Goal: Task Accomplishment & Management: Manage account settings

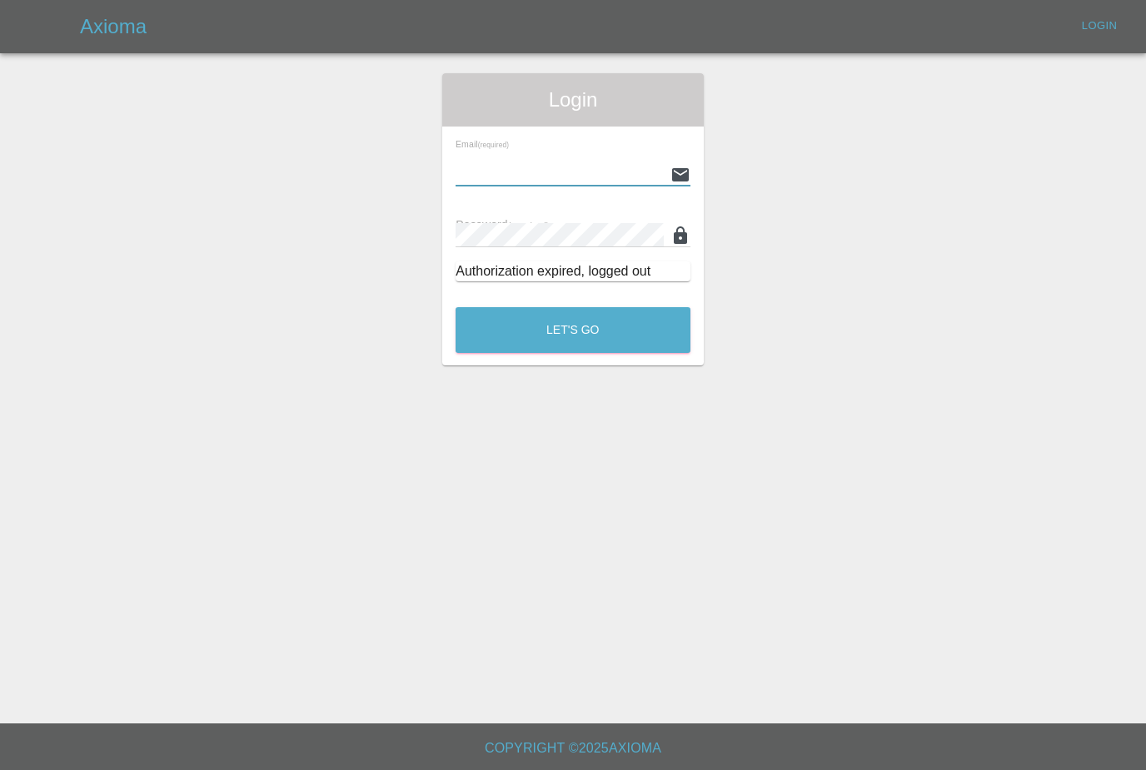
type input "[PERSON_NAME][EMAIL_ADDRESS][PERSON_NAME][DOMAIN_NAME]"
click at [573, 307] on button "Let's Go" at bounding box center [573, 330] width 235 height 46
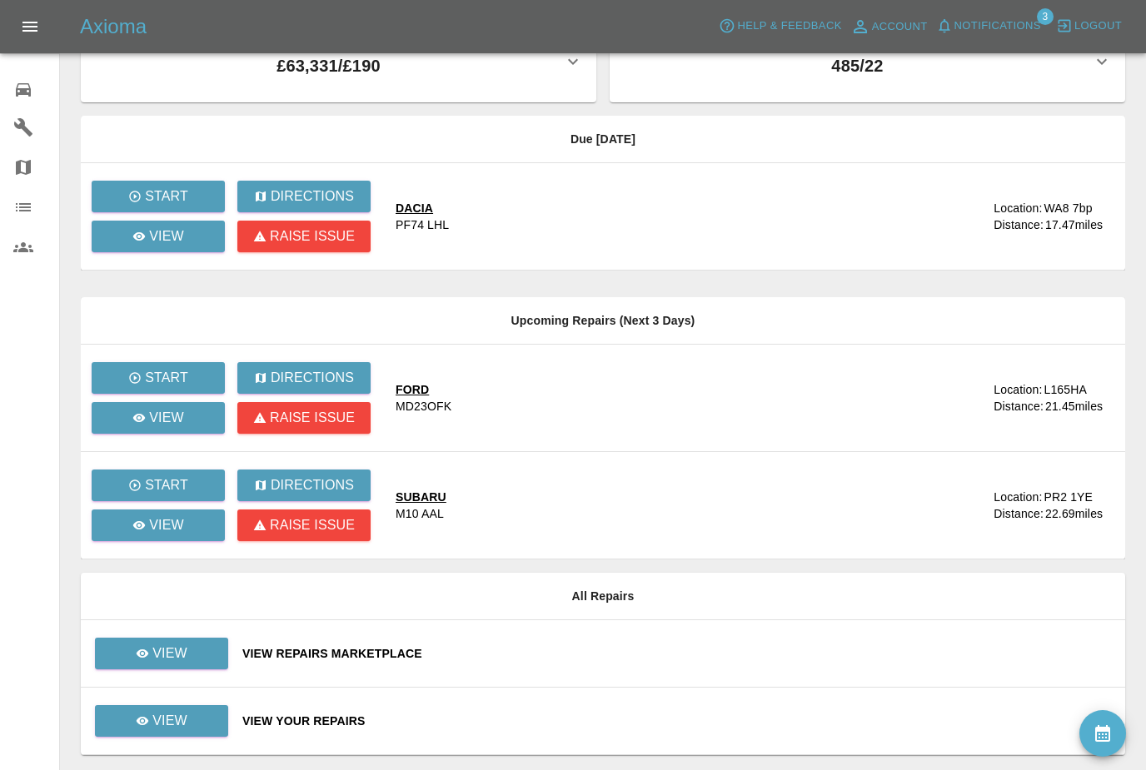
click at [1015, 18] on span "Notifications" at bounding box center [998, 26] width 87 height 19
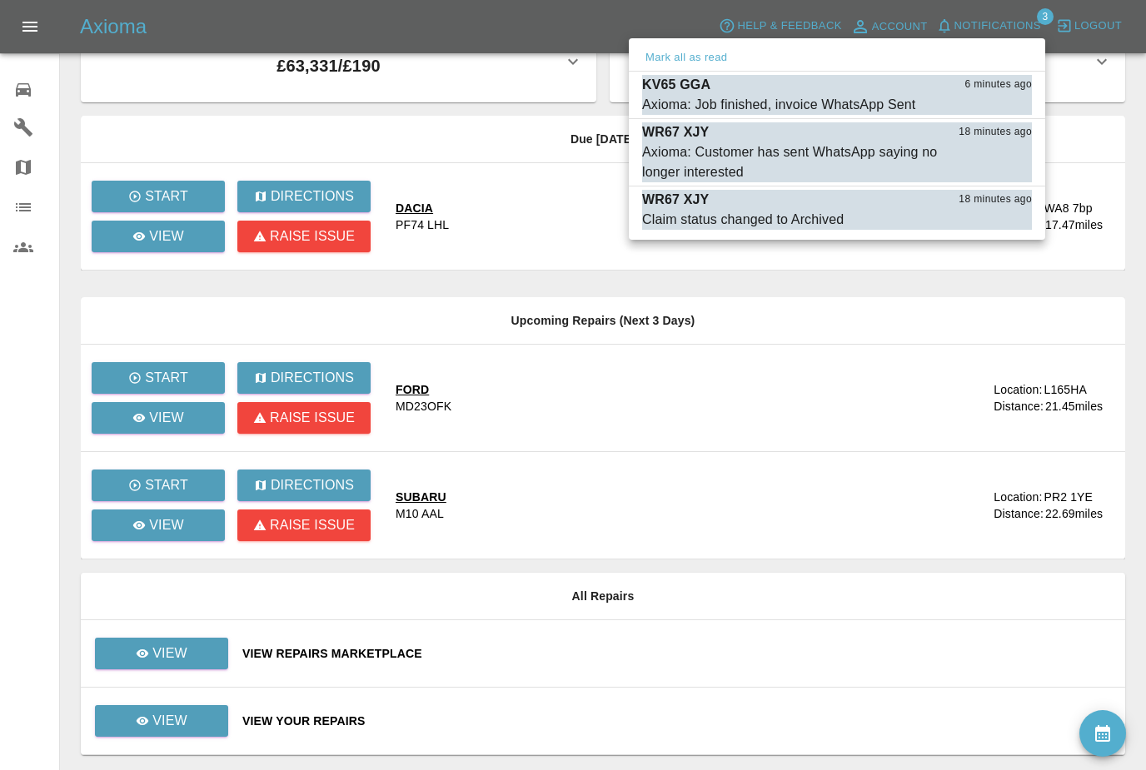
click at [199, 712] on div at bounding box center [573, 385] width 1146 height 770
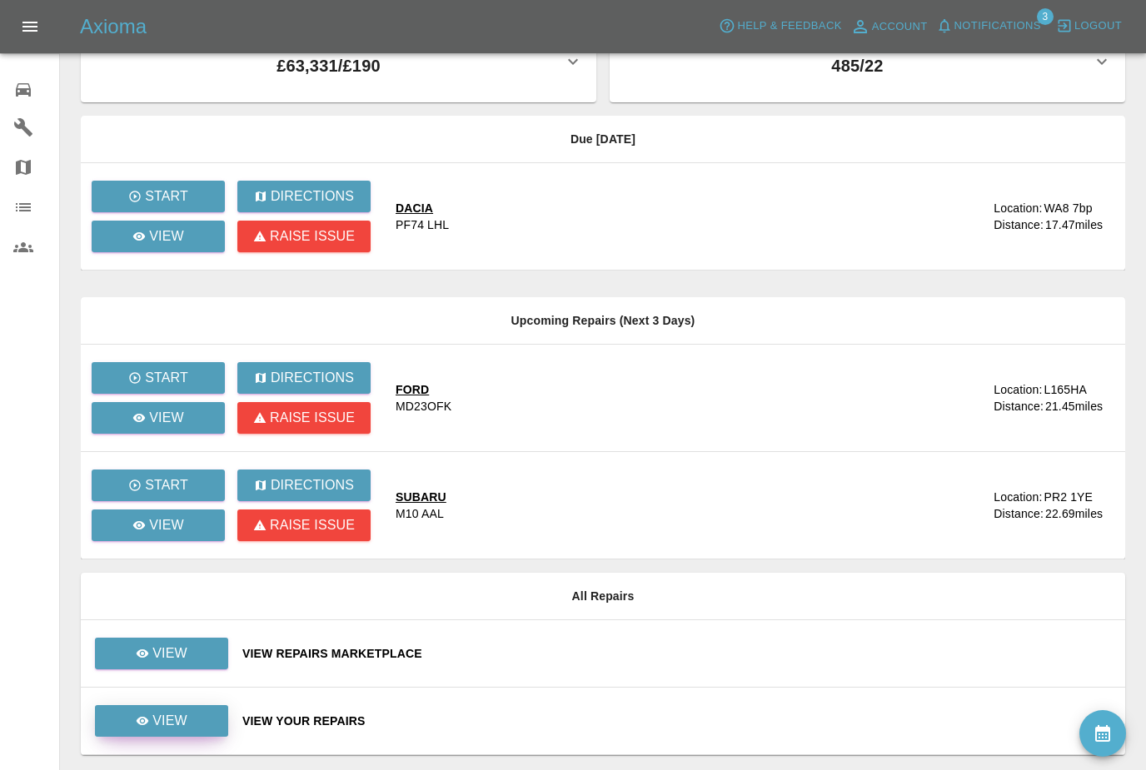
click at [176, 723] on p "View" at bounding box center [169, 721] width 35 height 20
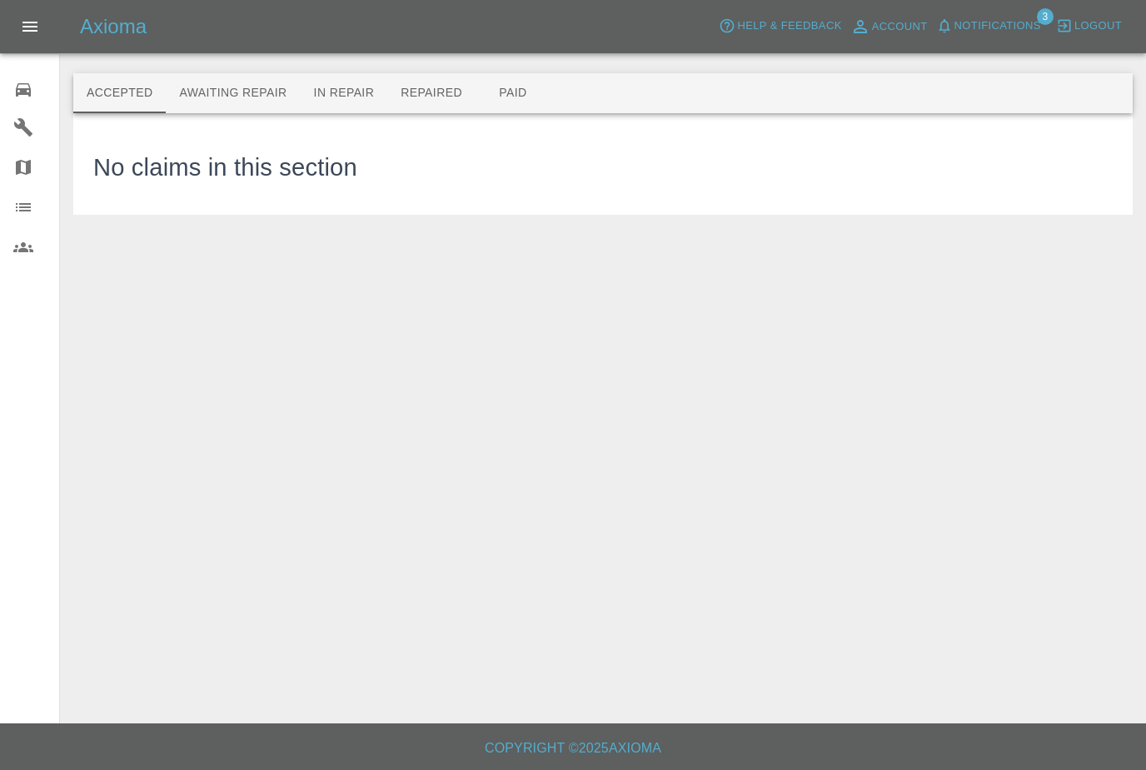
click at [274, 97] on button "Awaiting Repair" at bounding box center [233, 93] width 134 height 40
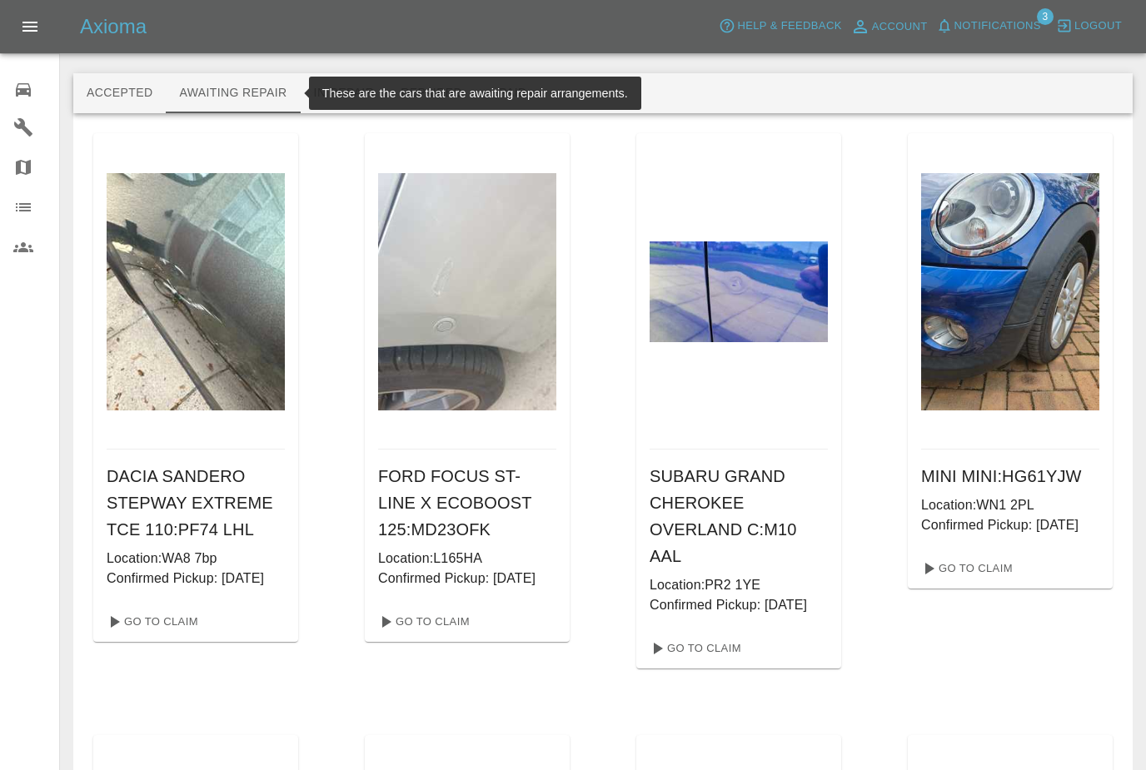
click at [1020, 32] on span "Notifications" at bounding box center [998, 26] width 87 height 19
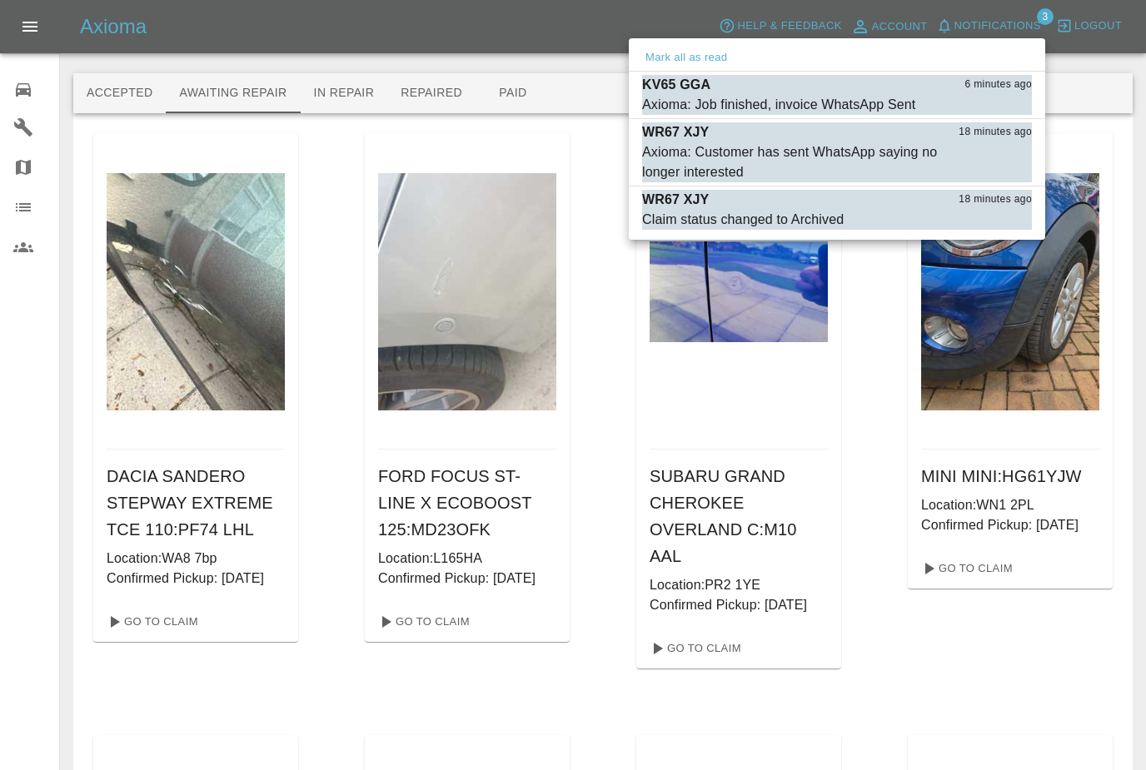
click at [716, 57] on button "Mark all as read" at bounding box center [686, 57] width 88 height 19
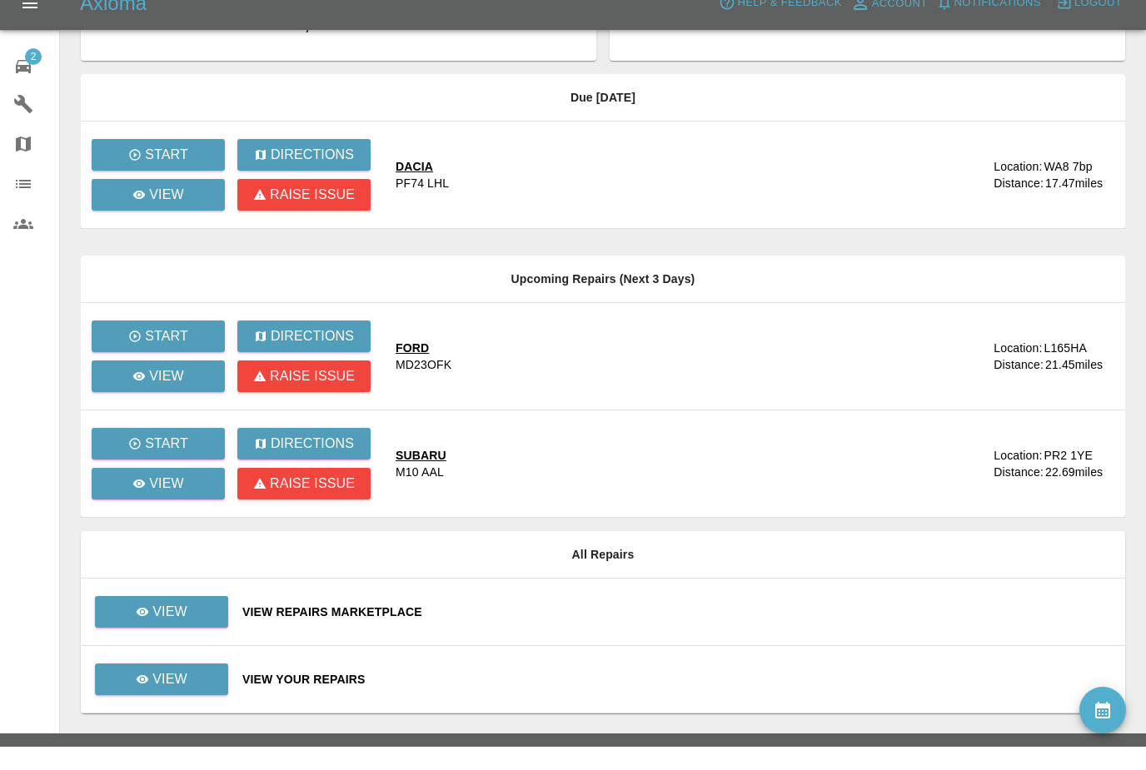
scroll to position [52, 0]
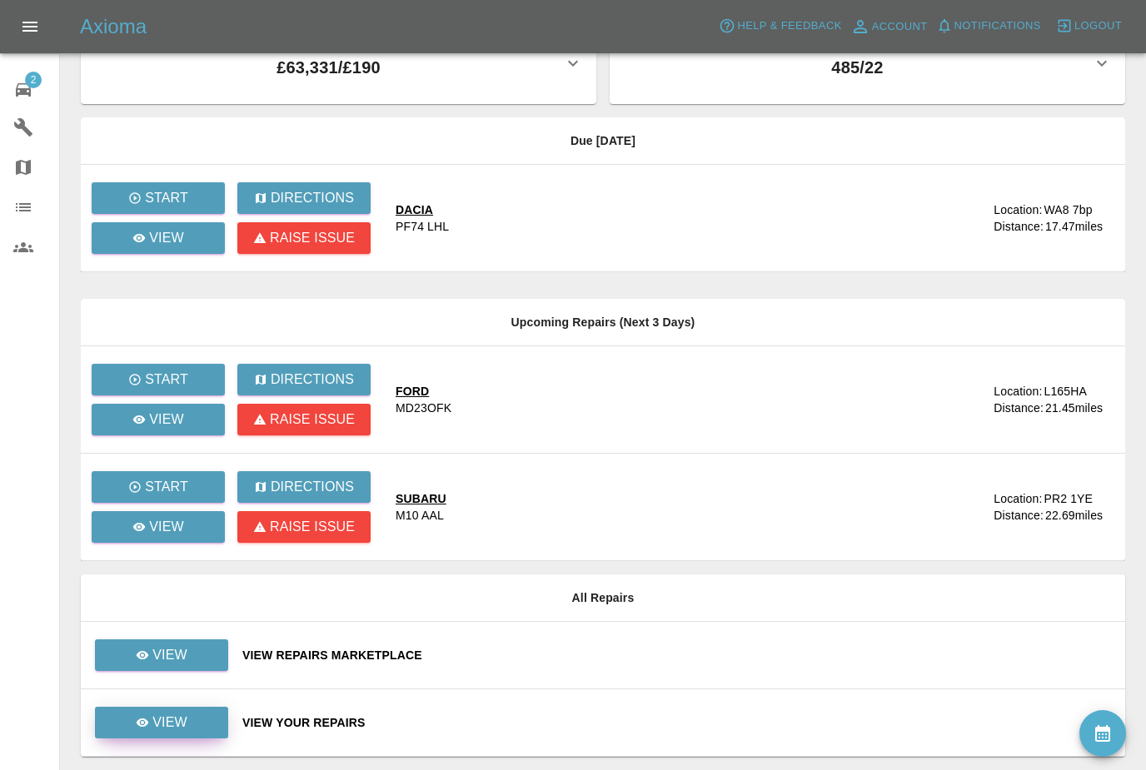
click at [197, 726] on link "View" at bounding box center [161, 723] width 133 height 32
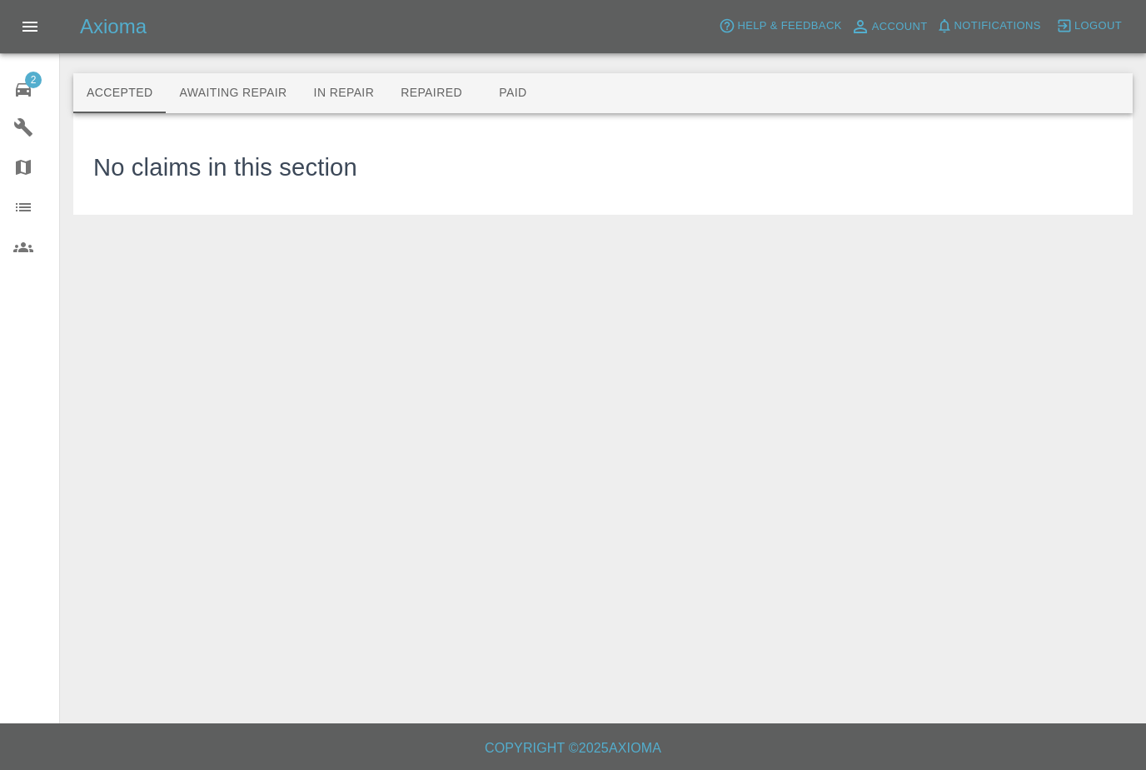
click at [271, 83] on button "Awaiting Repair" at bounding box center [233, 93] width 134 height 40
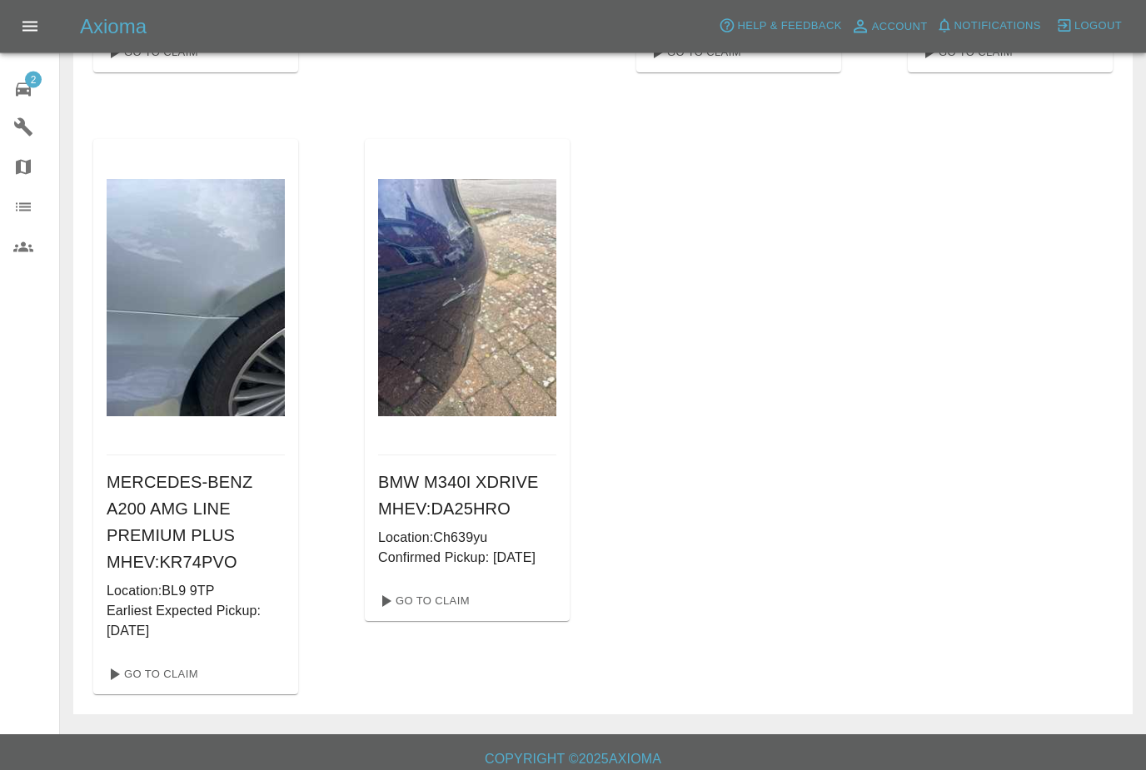
scroll to position [1145, 0]
click at [169, 688] on link "Go To Claim" at bounding box center [151, 674] width 102 height 27
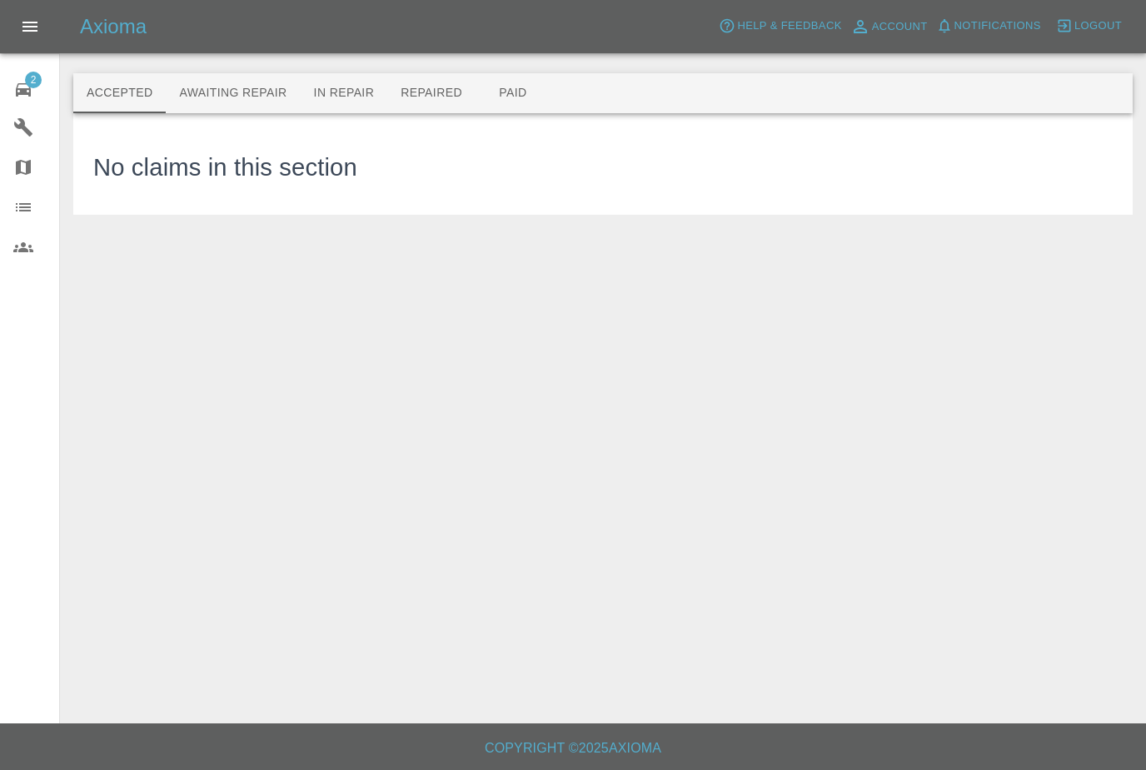
click at [247, 100] on button "Awaiting Repair" at bounding box center [233, 93] width 134 height 40
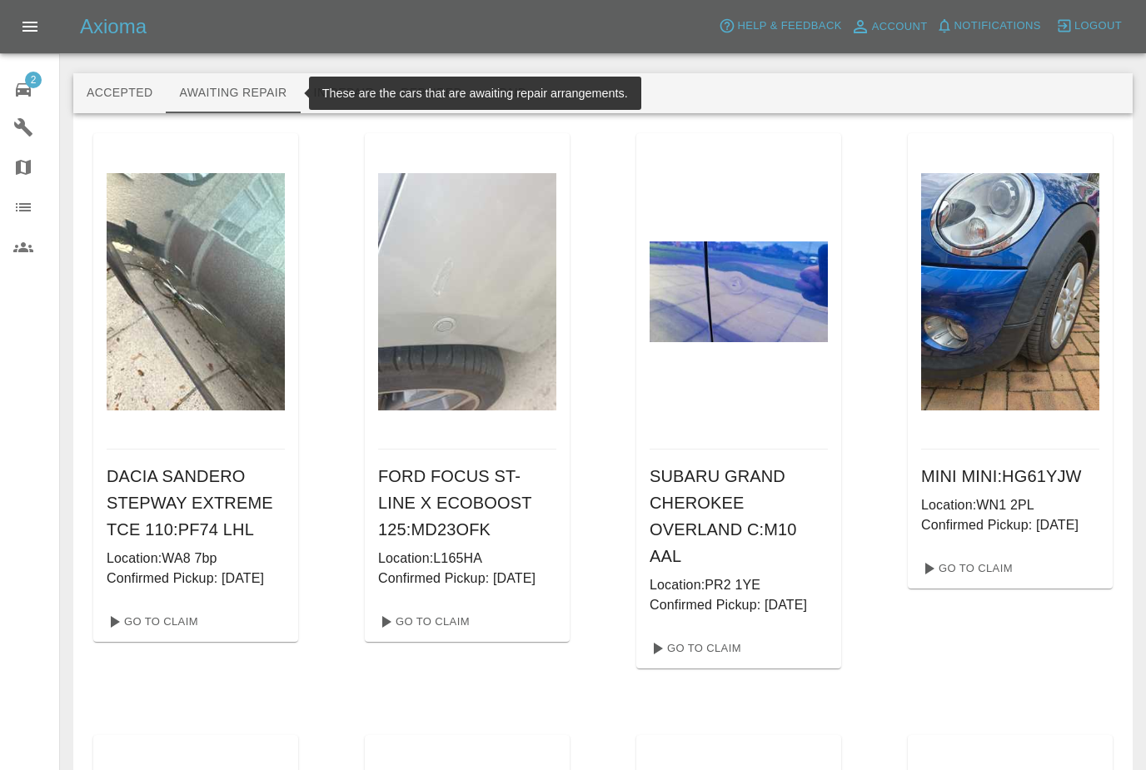
click at [21, 81] on icon at bounding box center [23, 90] width 20 height 20
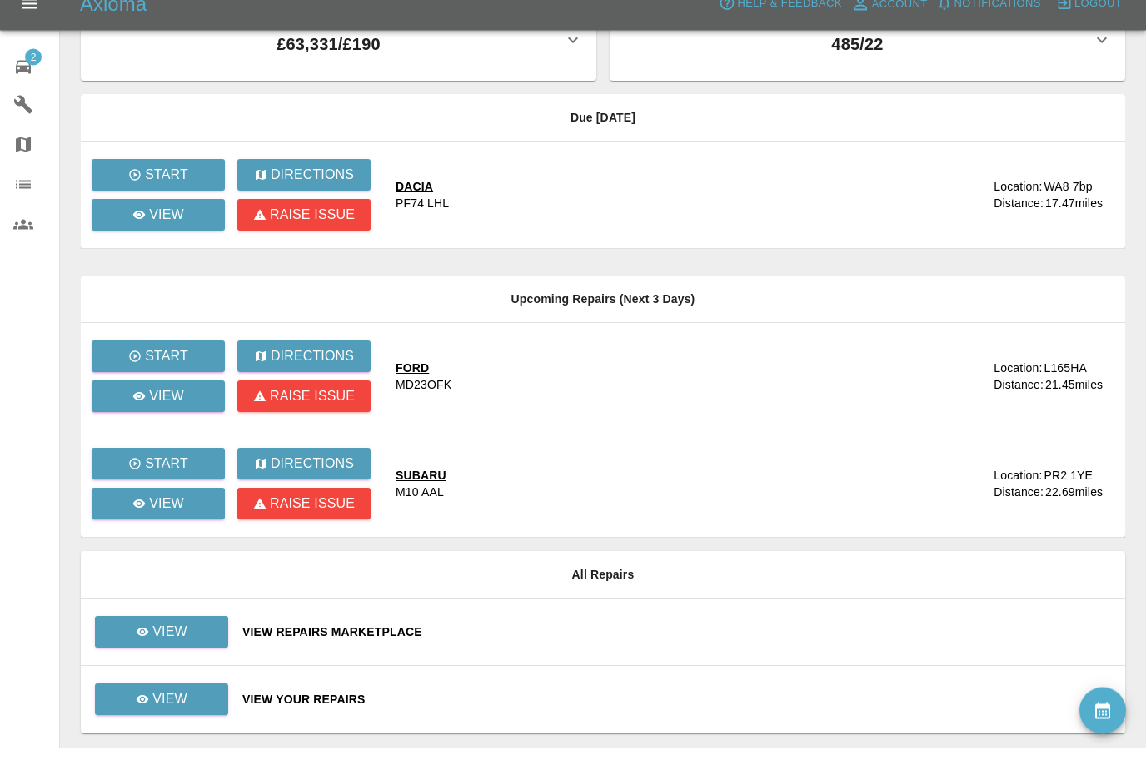
scroll to position [52, 0]
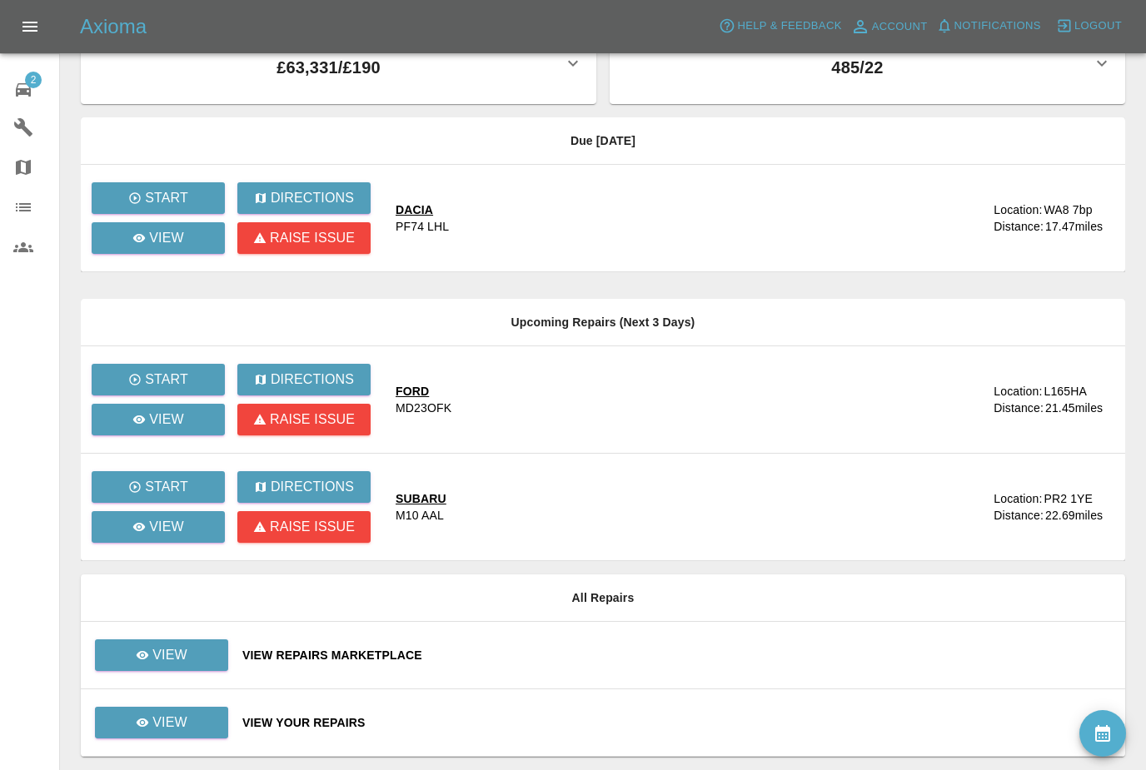
click at [212, 646] on link "View" at bounding box center [161, 656] width 133 height 32
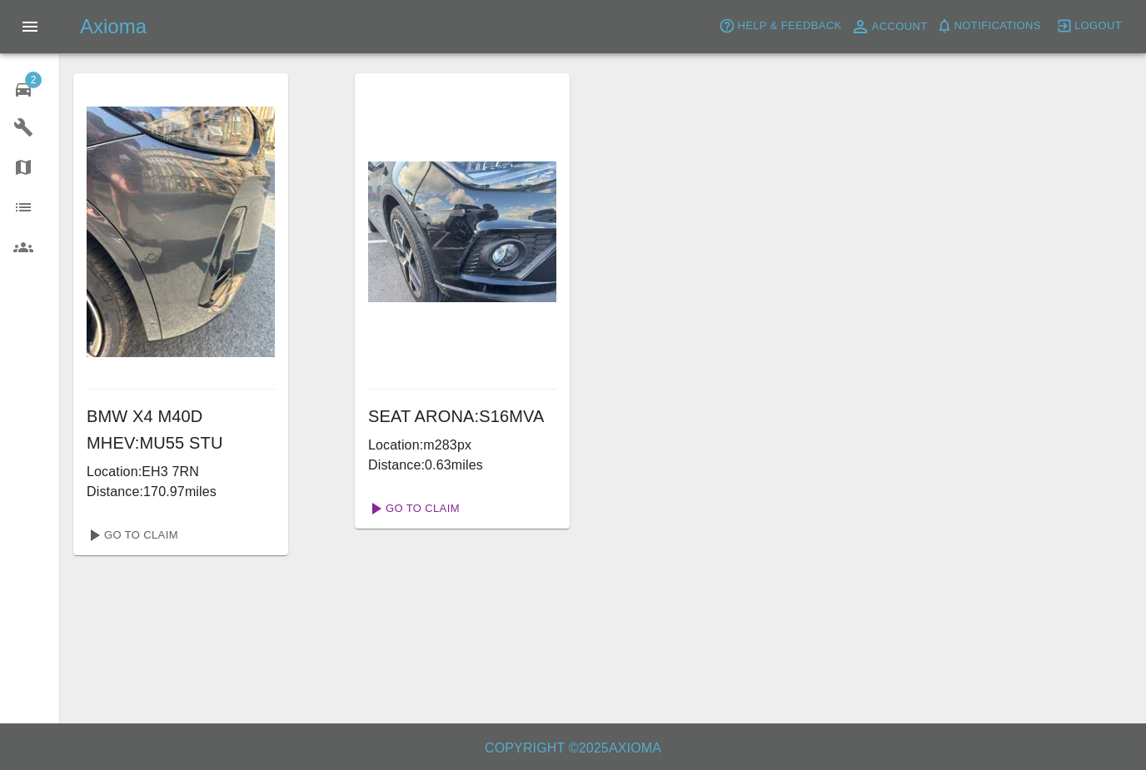
click at [448, 510] on link "Go To Claim" at bounding box center [413, 509] width 102 height 27
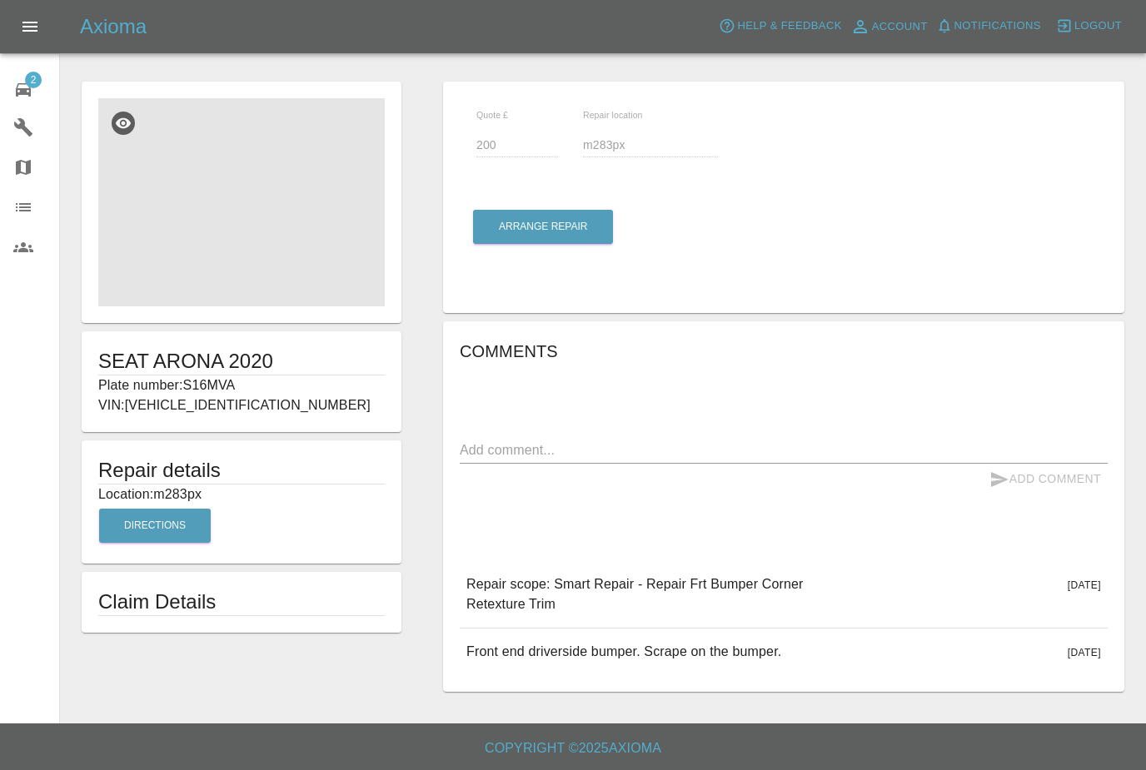
click at [259, 220] on img at bounding box center [241, 202] width 287 height 208
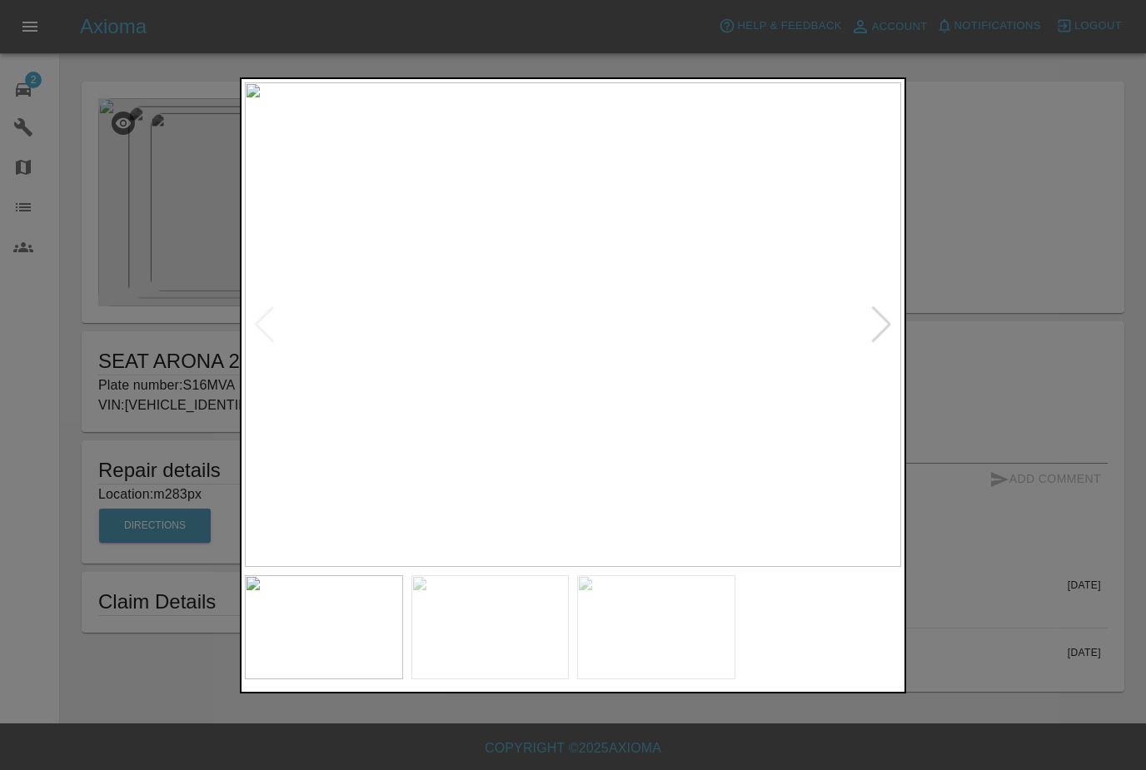
click at [854, 356] on img at bounding box center [573, 324] width 656 height 485
click at [975, 232] on div at bounding box center [573, 385] width 1146 height 770
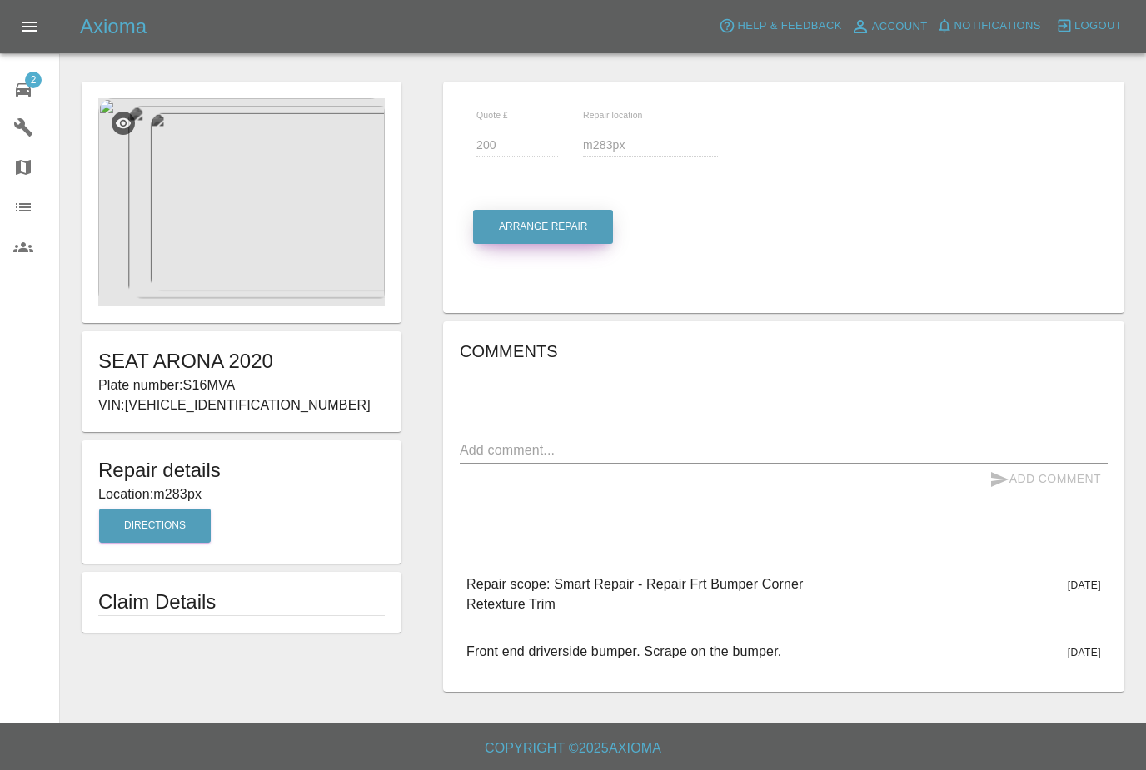
click at [559, 222] on button "Arrange Repair" at bounding box center [543, 227] width 140 height 34
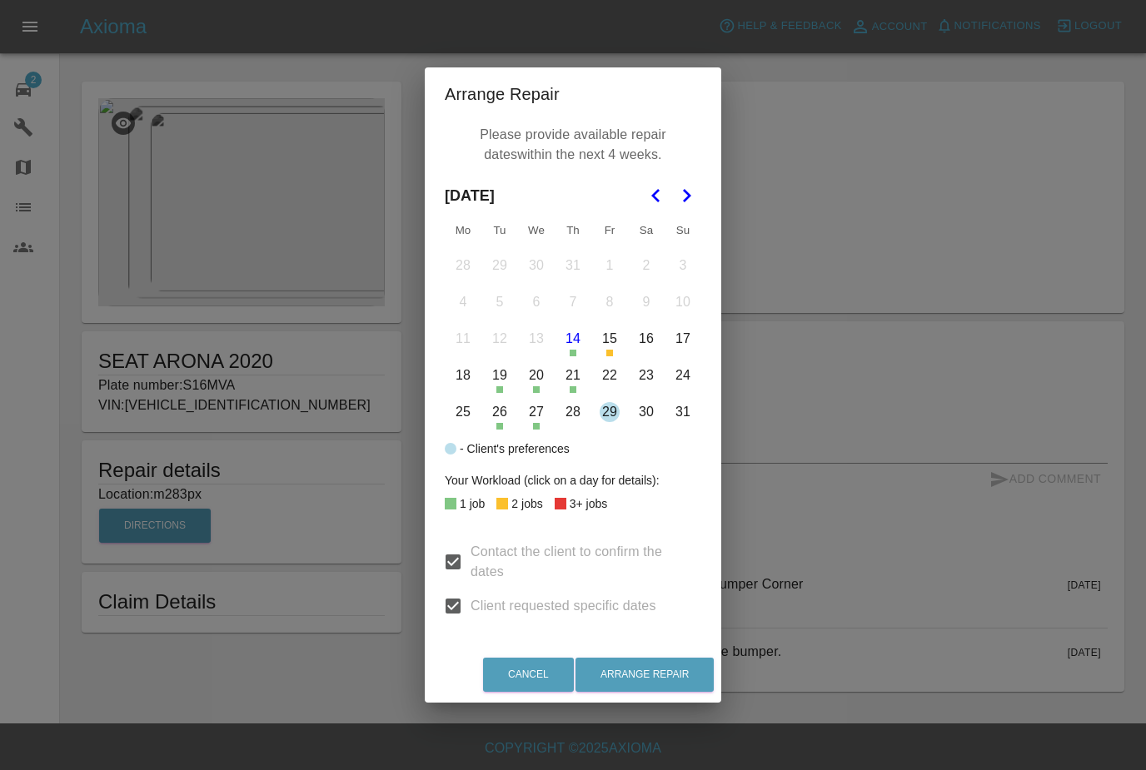
click at [962, 233] on div "Arrange Repair Please provide available repair dates within the next 4 weeks. A…" at bounding box center [573, 385] width 1146 height 770
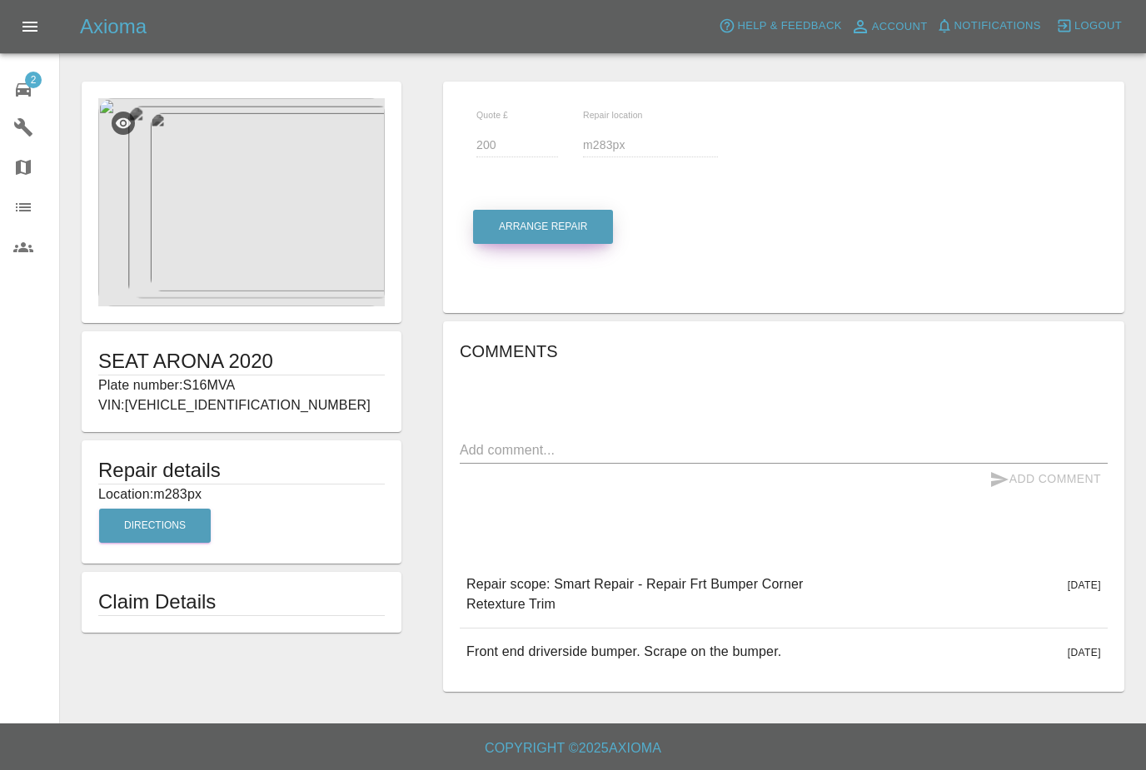
click at [579, 244] on button "Arrange Repair" at bounding box center [543, 227] width 140 height 34
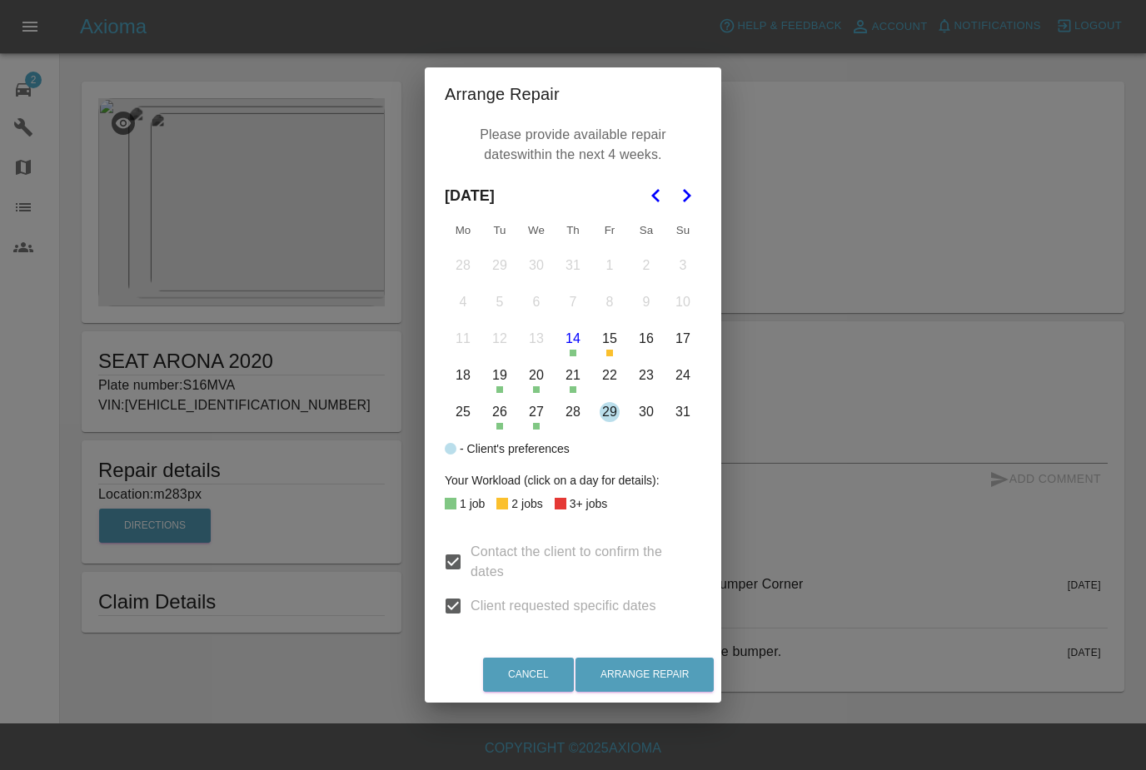
click at [571, 430] on button "28" at bounding box center [573, 412] width 35 height 35
click at [633, 692] on button "Arrange Repair" at bounding box center [645, 675] width 138 height 34
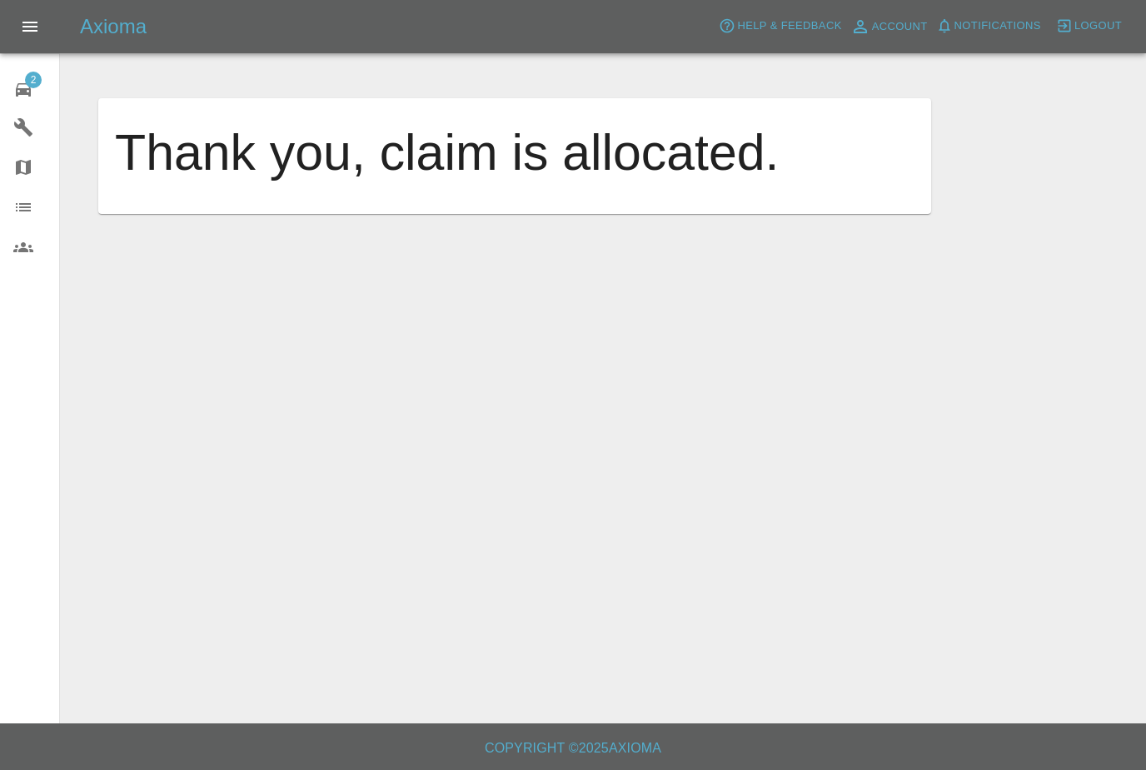
click at [24, 78] on div "2" at bounding box center [36, 88] width 47 height 24
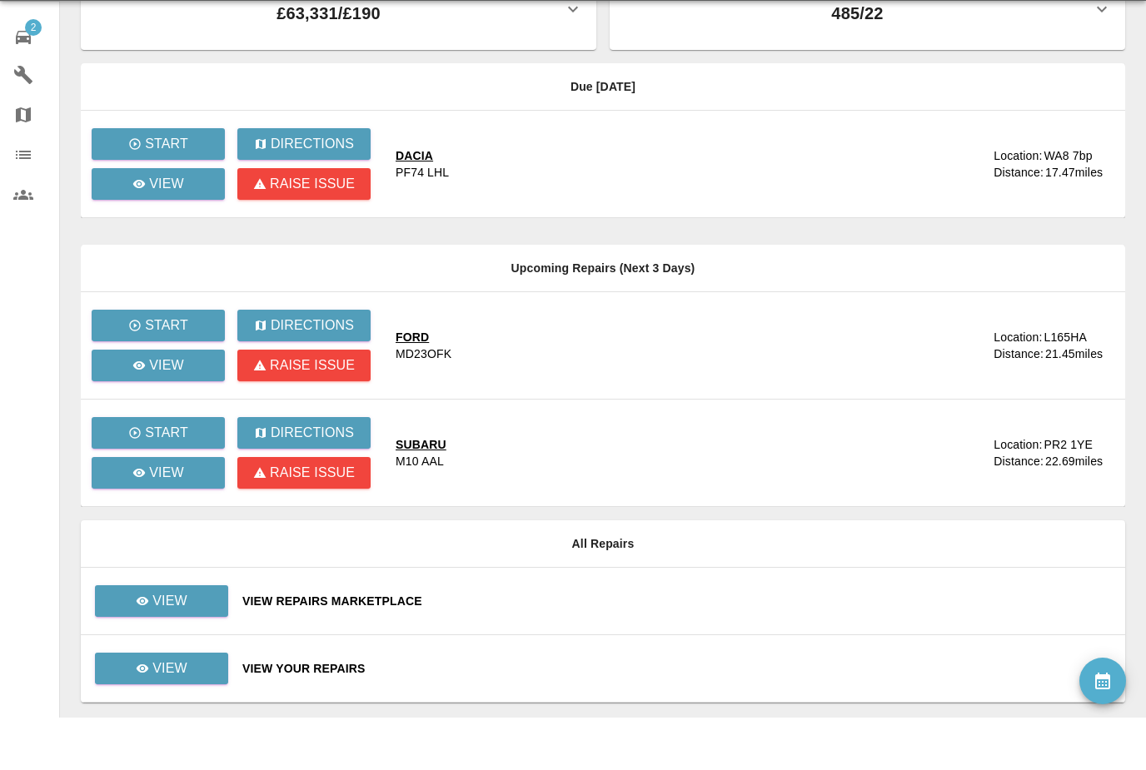
scroll to position [52, 0]
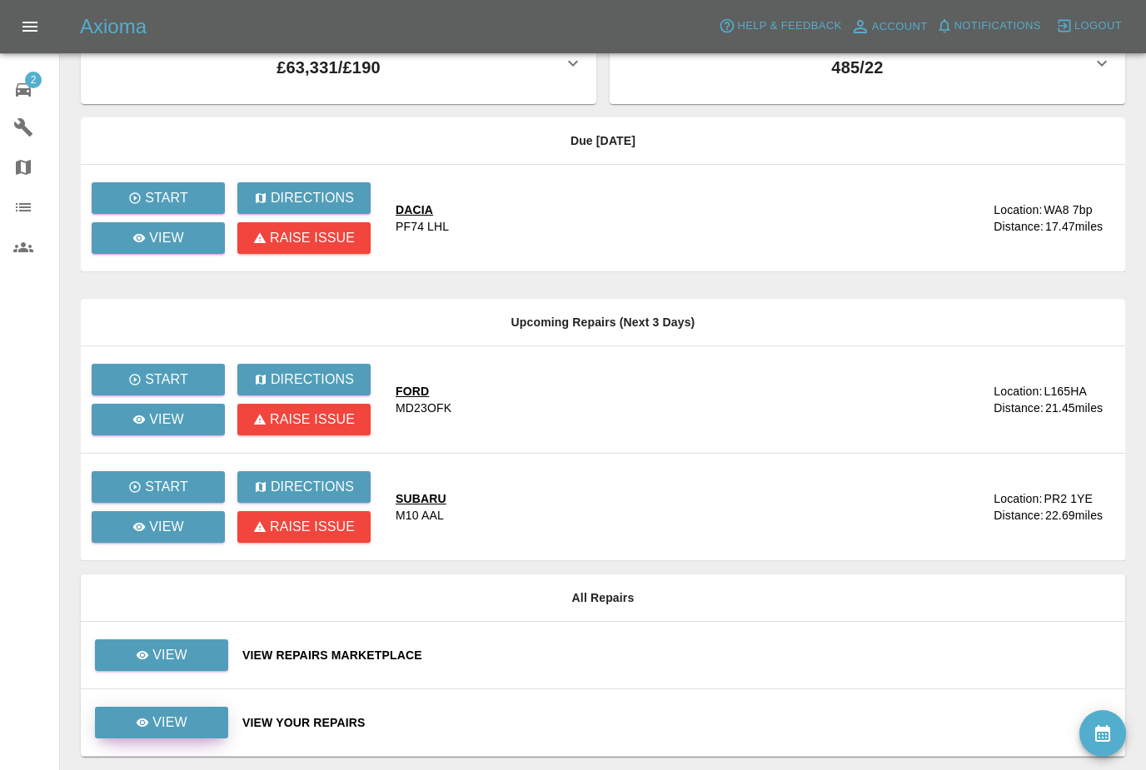
click at [205, 718] on link "View" at bounding box center [161, 723] width 133 height 32
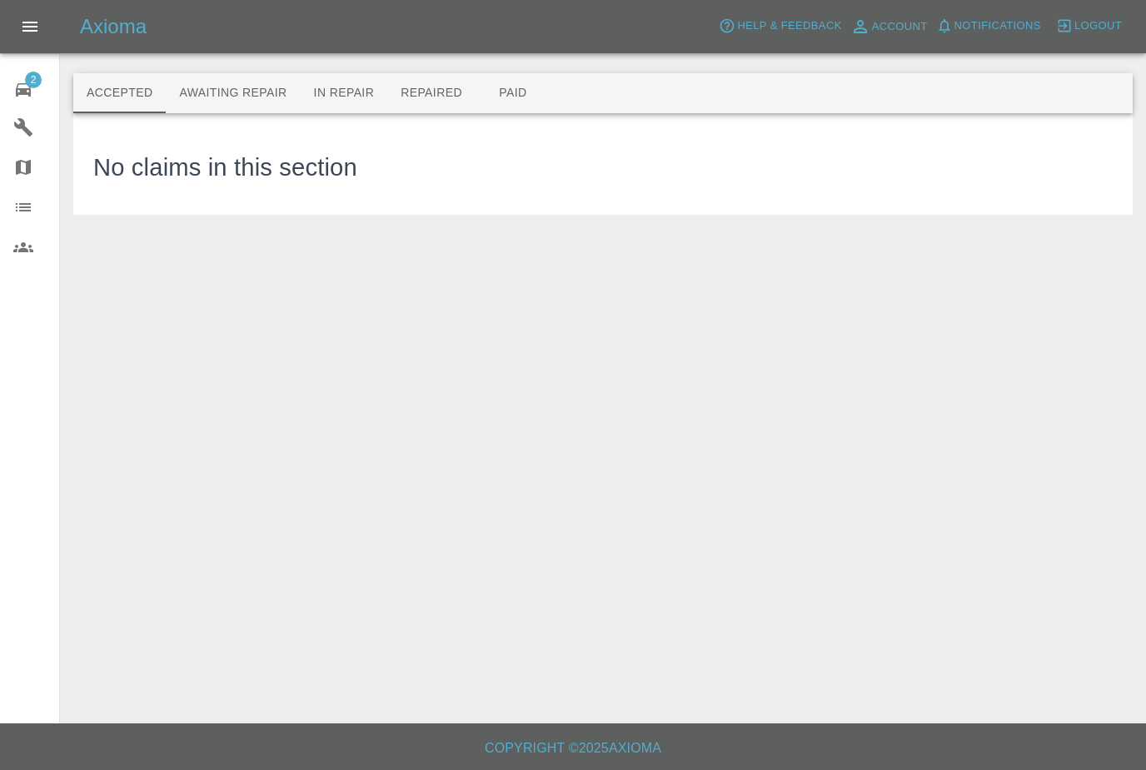
click at [260, 95] on button "Awaiting Repair" at bounding box center [233, 93] width 134 height 40
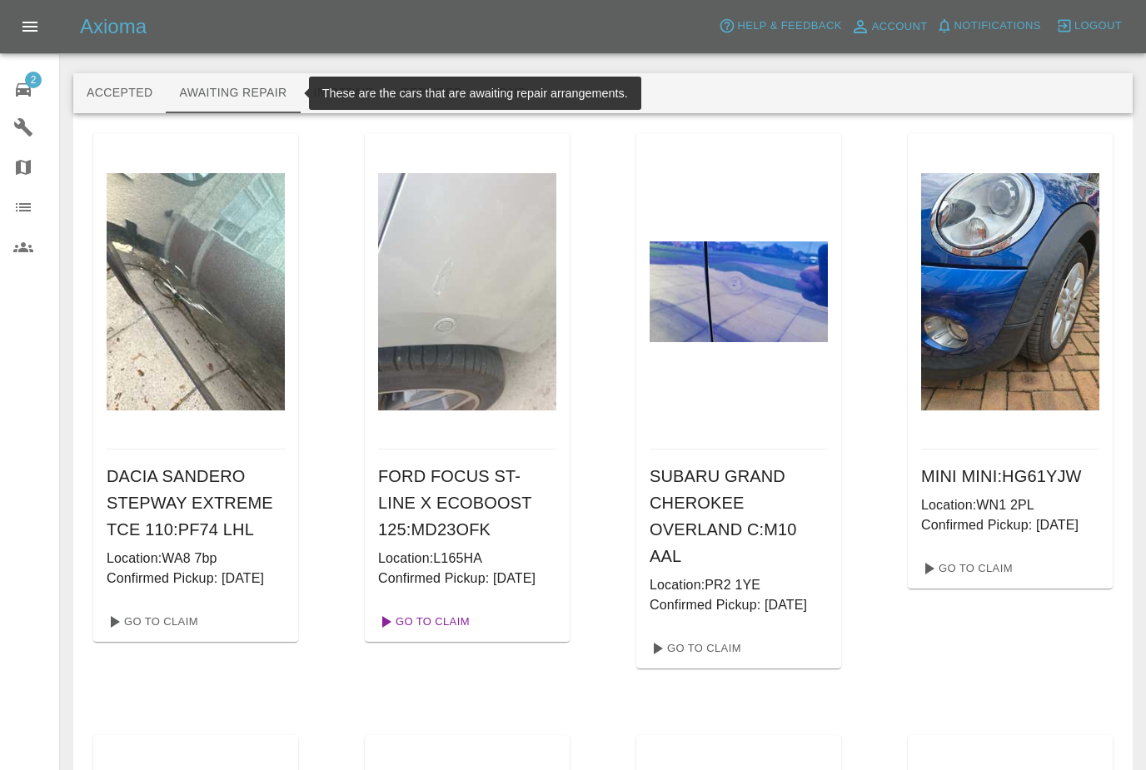
click at [447, 636] on link "Go To Claim" at bounding box center [423, 622] width 102 height 27
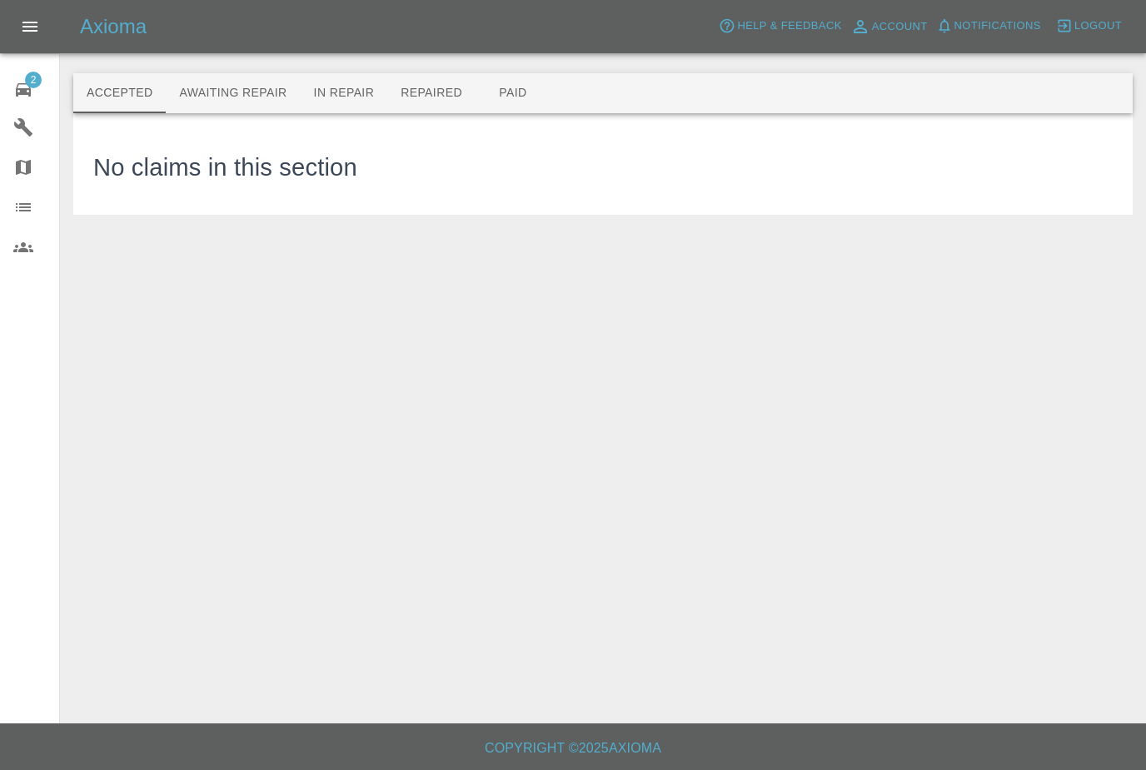
click at [255, 92] on button "Awaiting Repair" at bounding box center [233, 93] width 134 height 40
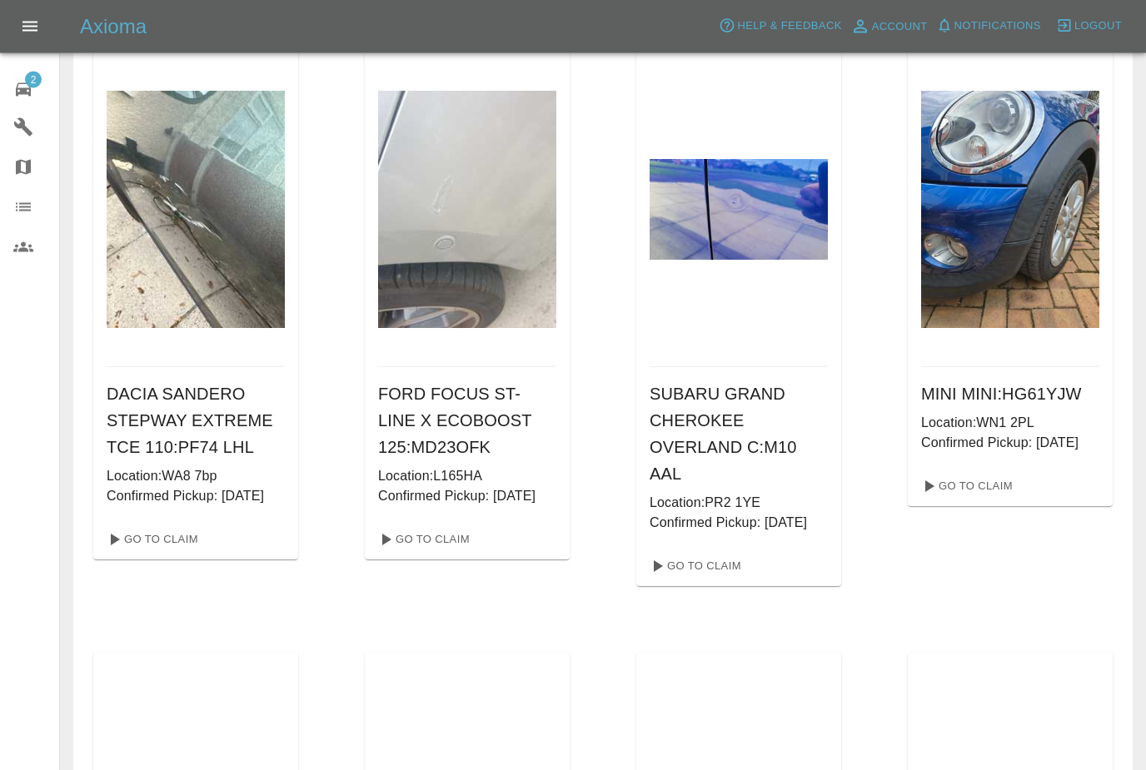
scroll to position [79, 0]
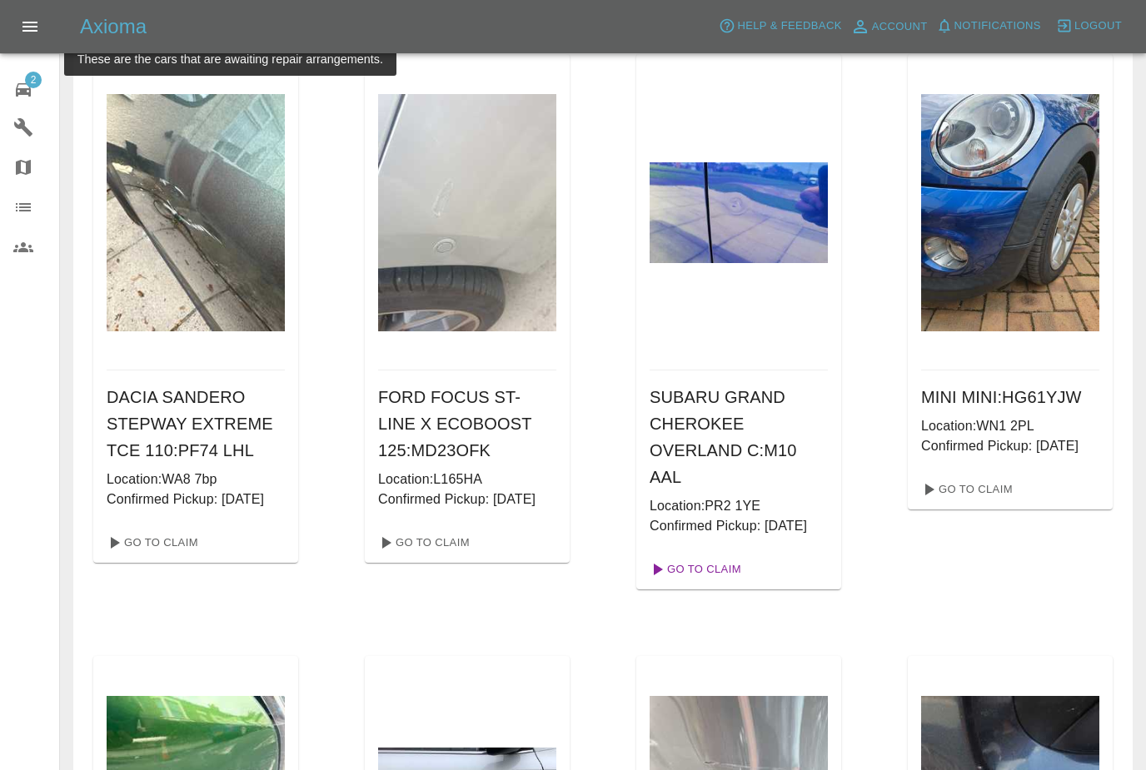
click at [711, 583] on link "Go To Claim" at bounding box center [694, 569] width 102 height 27
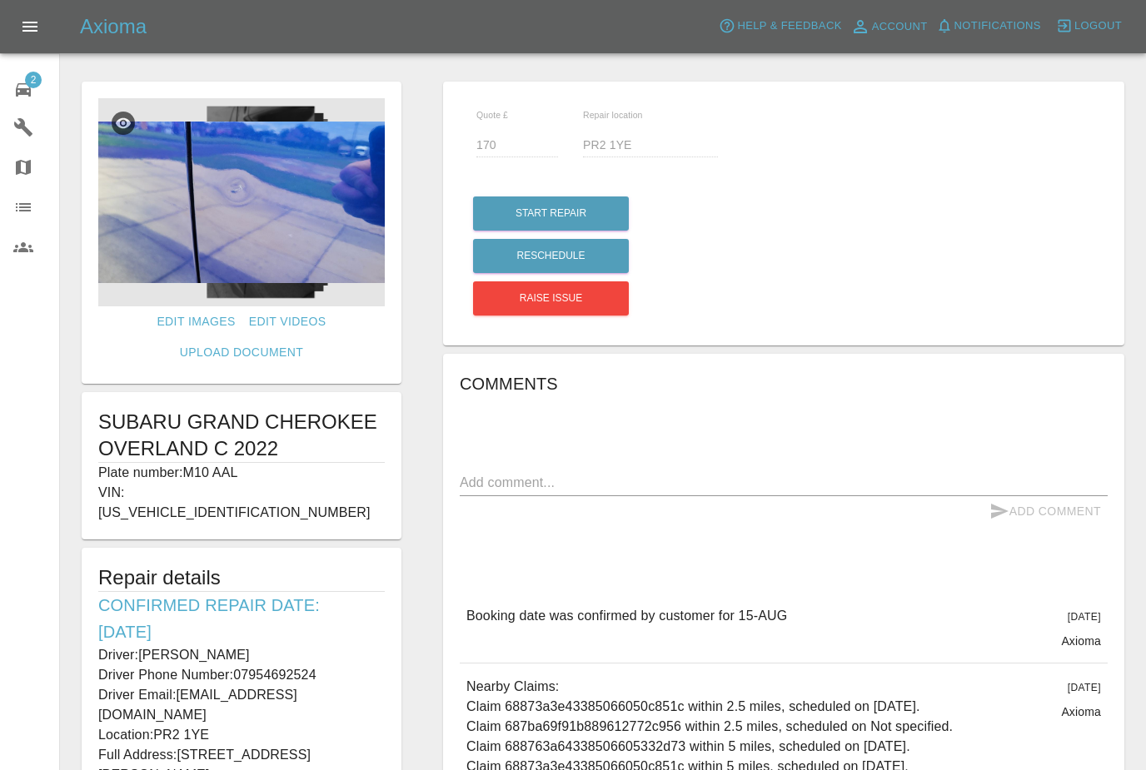
click at [248, 237] on img at bounding box center [241, 202] width 287 height 208
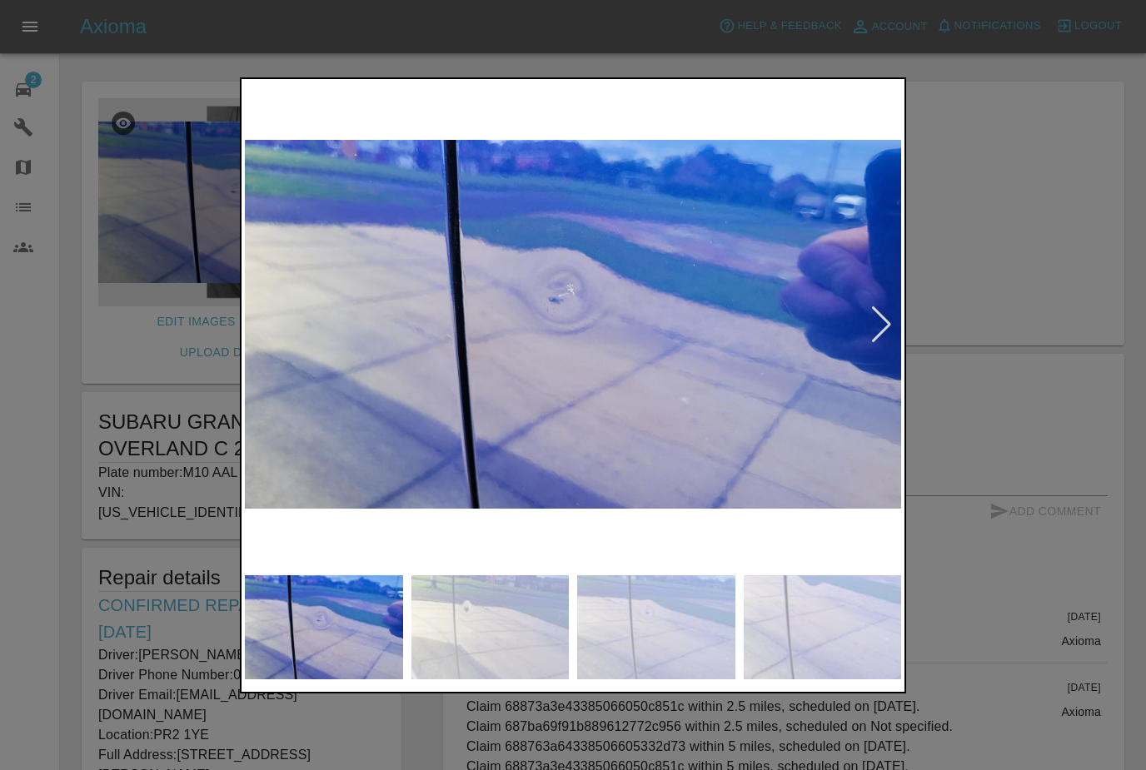
click at [870, 353] on img at bounding box center [573, 324] width 656 height 485
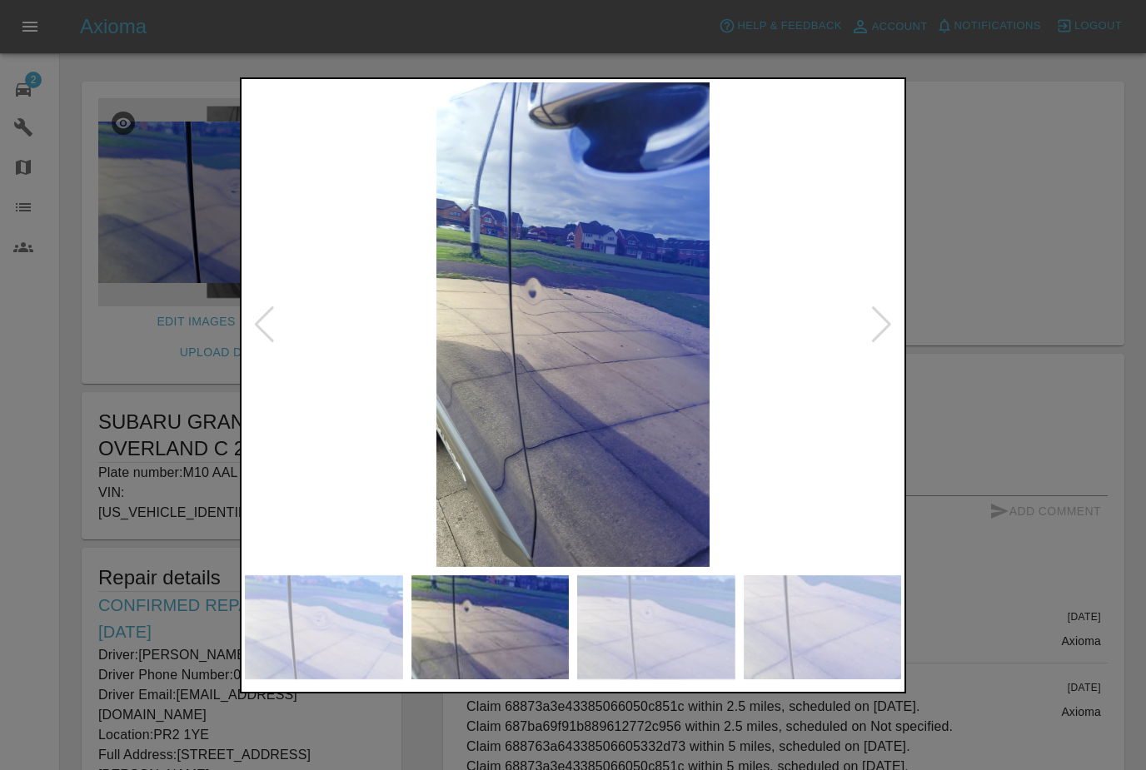
click at [1036, 274] on div at bounding box center [573, 385] width 1146 height 770
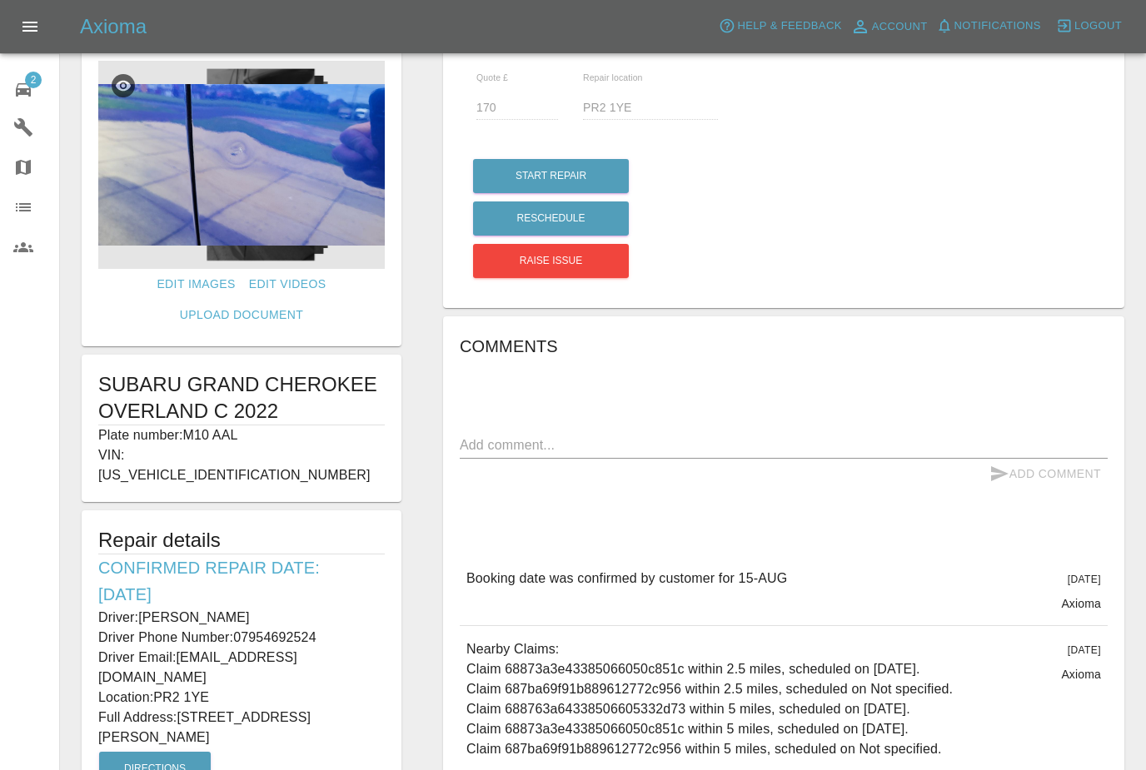
scroll to position [40, 0]
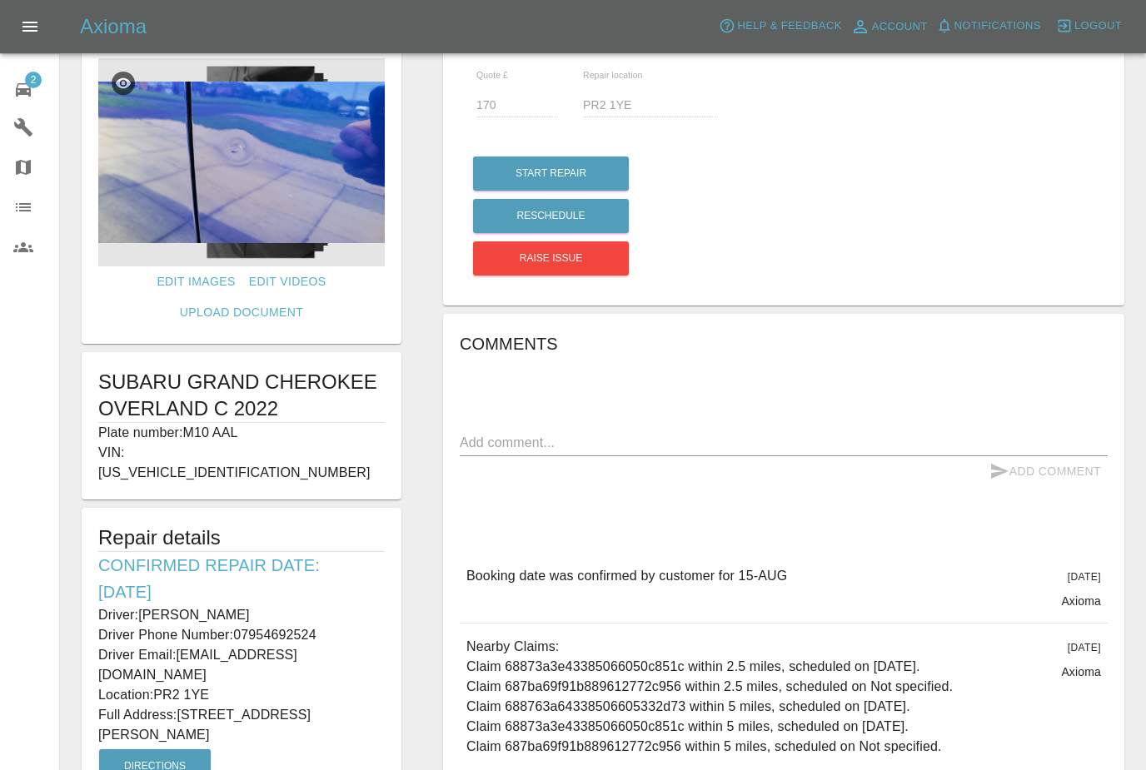
copy p "07954692524"
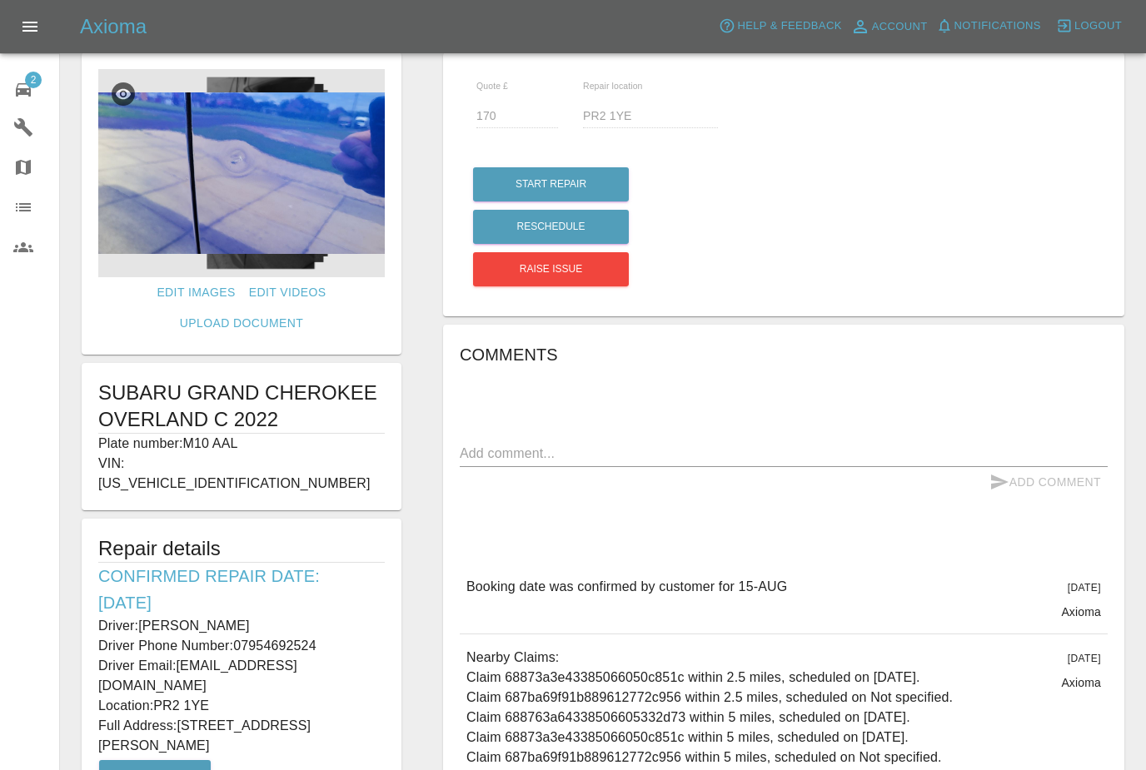
scroll to position [0, 0]
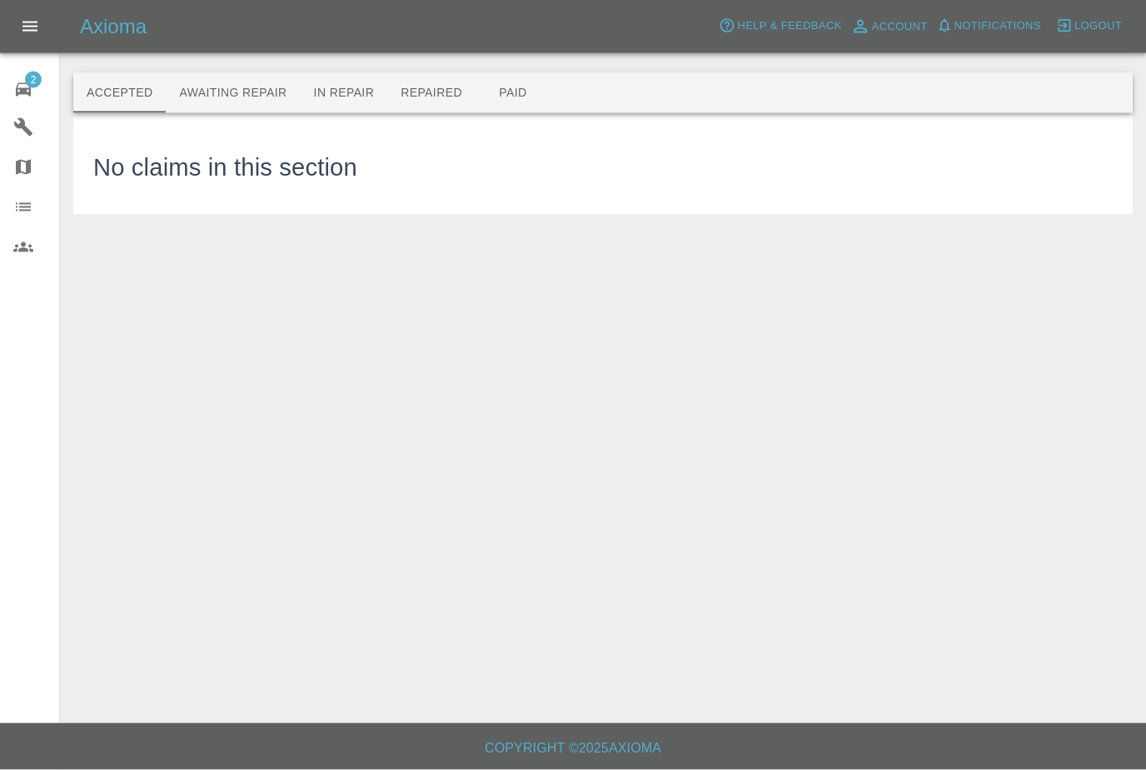
click at [255, 77] on button "Awaiting Repair" at bounding box center [233, 93] width 134 height 40
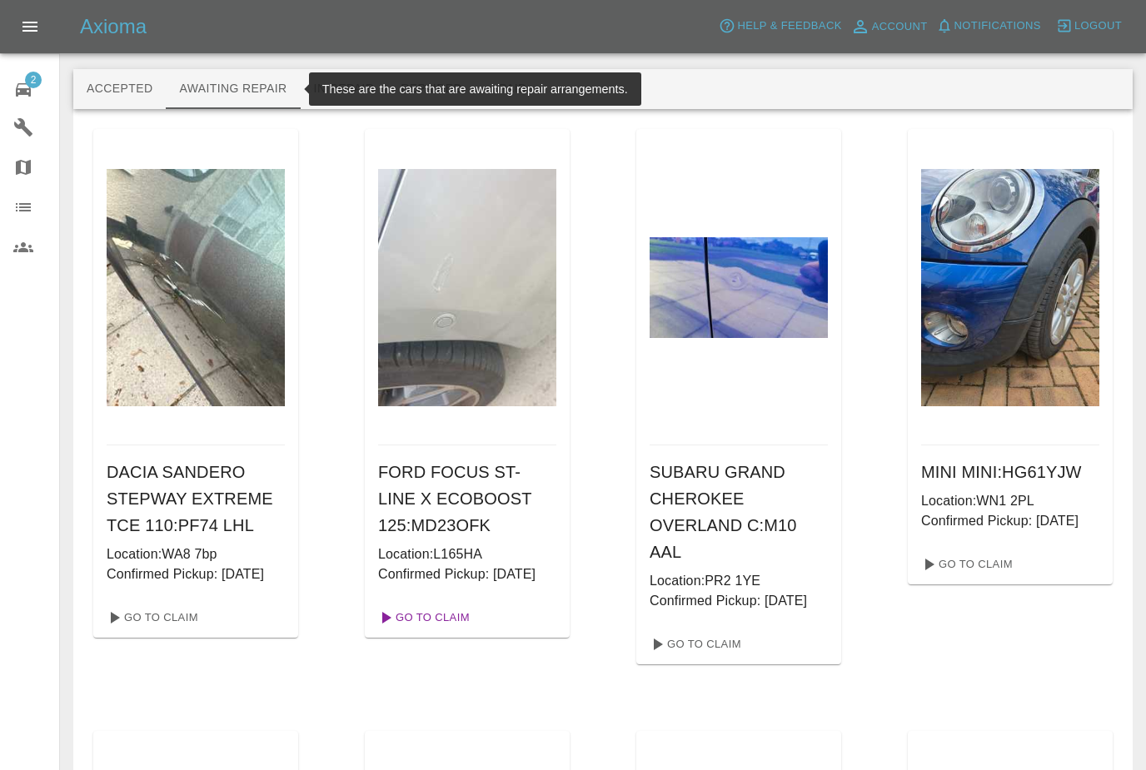
click at [461, 631] on link "Go To Claim" at bounding box center [423, 618] width 102 height 27
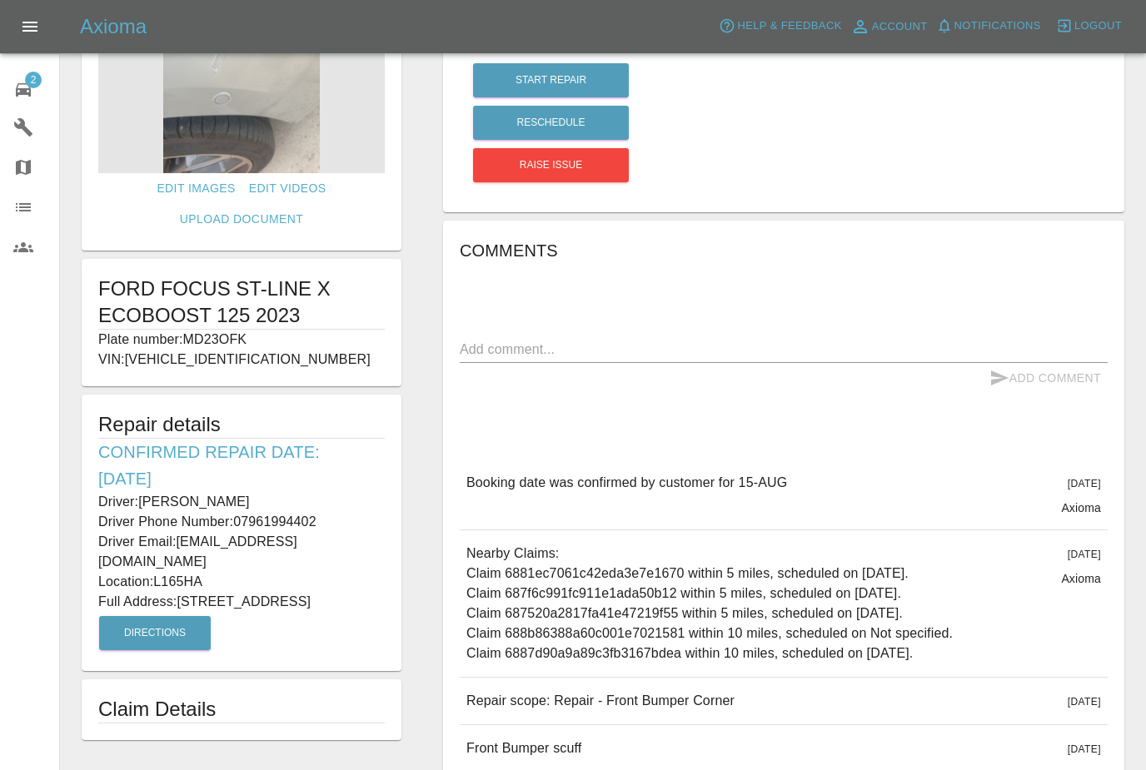
scroll to position [172, 0]
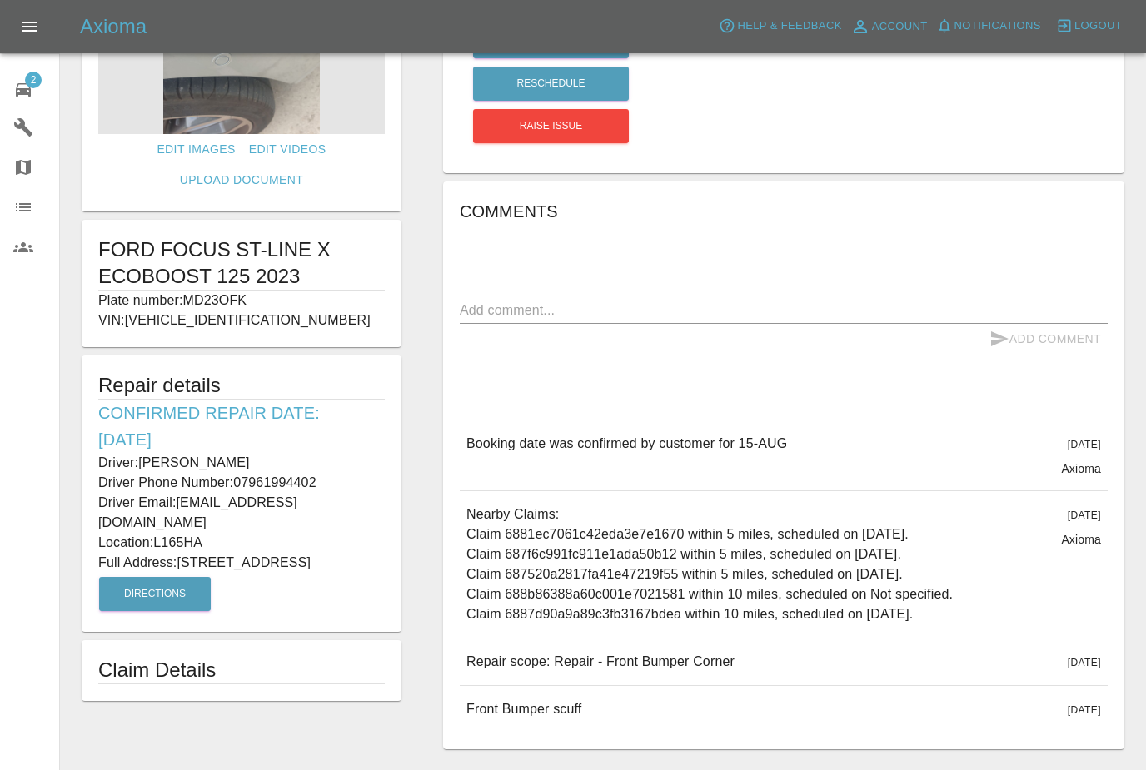
click at [32, 84] on span "2" at bounding box center [33, 80] width 17 height 17
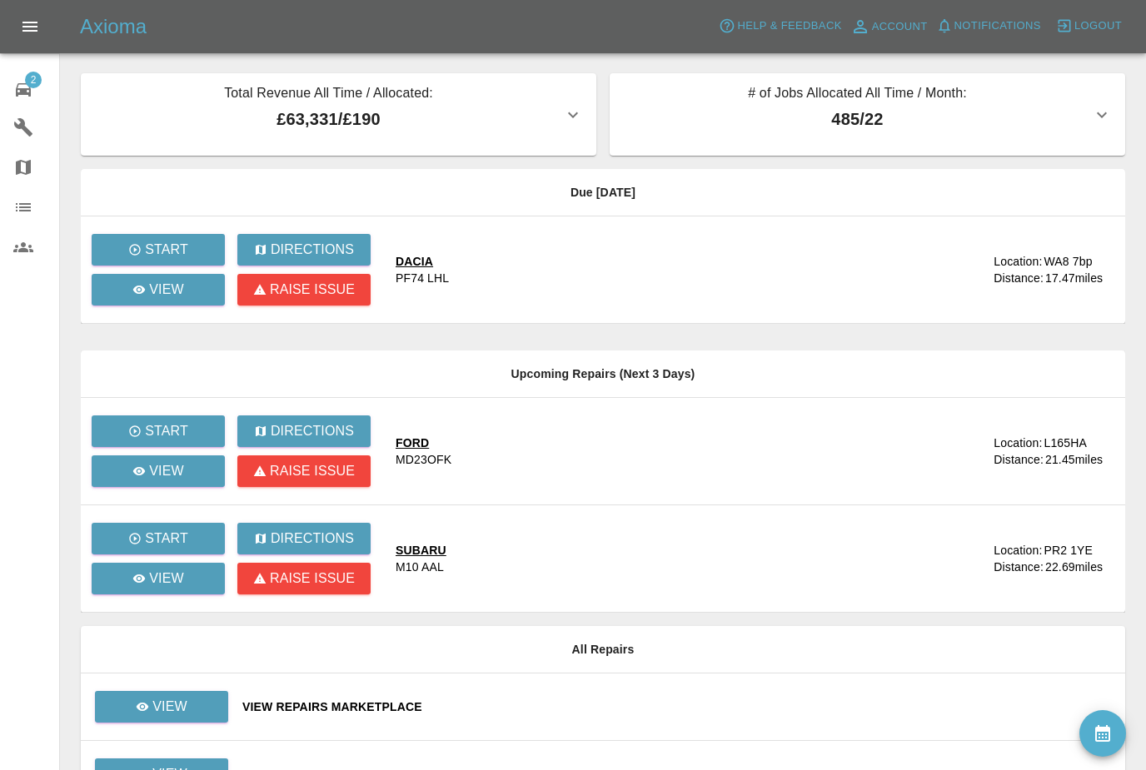
scroll to position [52, 0]
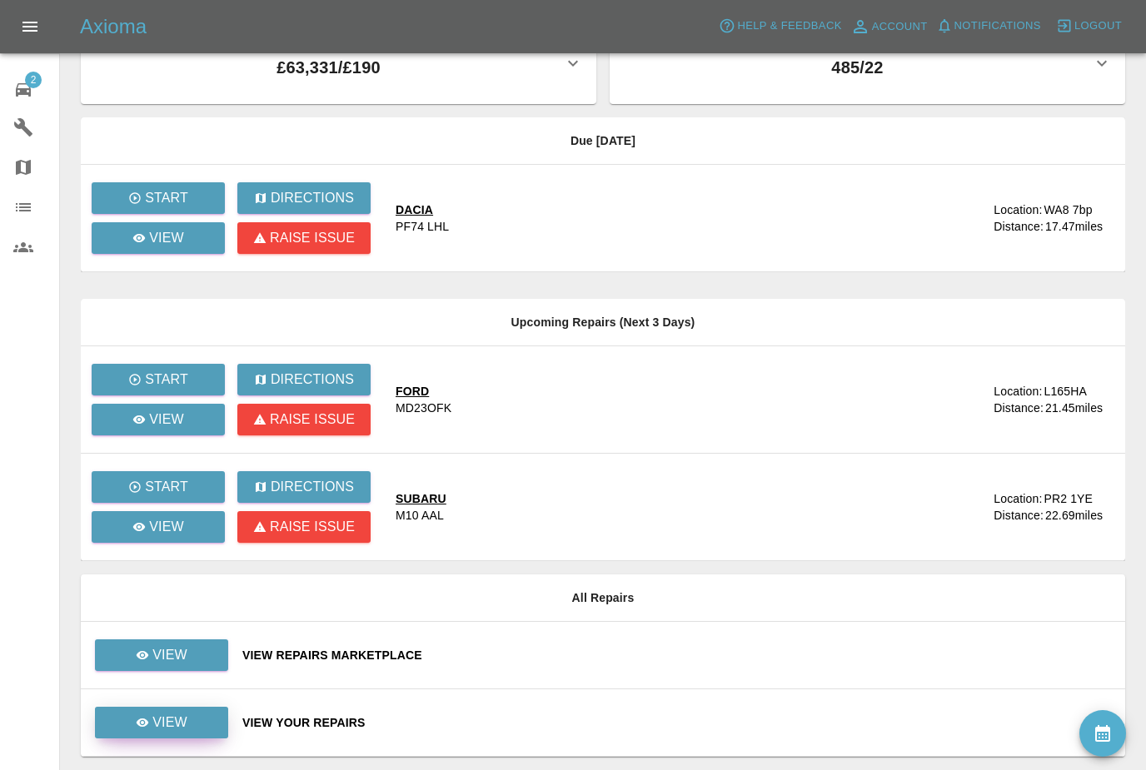
click at [123, 714] on link "View" at bounding box center [161, 723] width 133 height 32
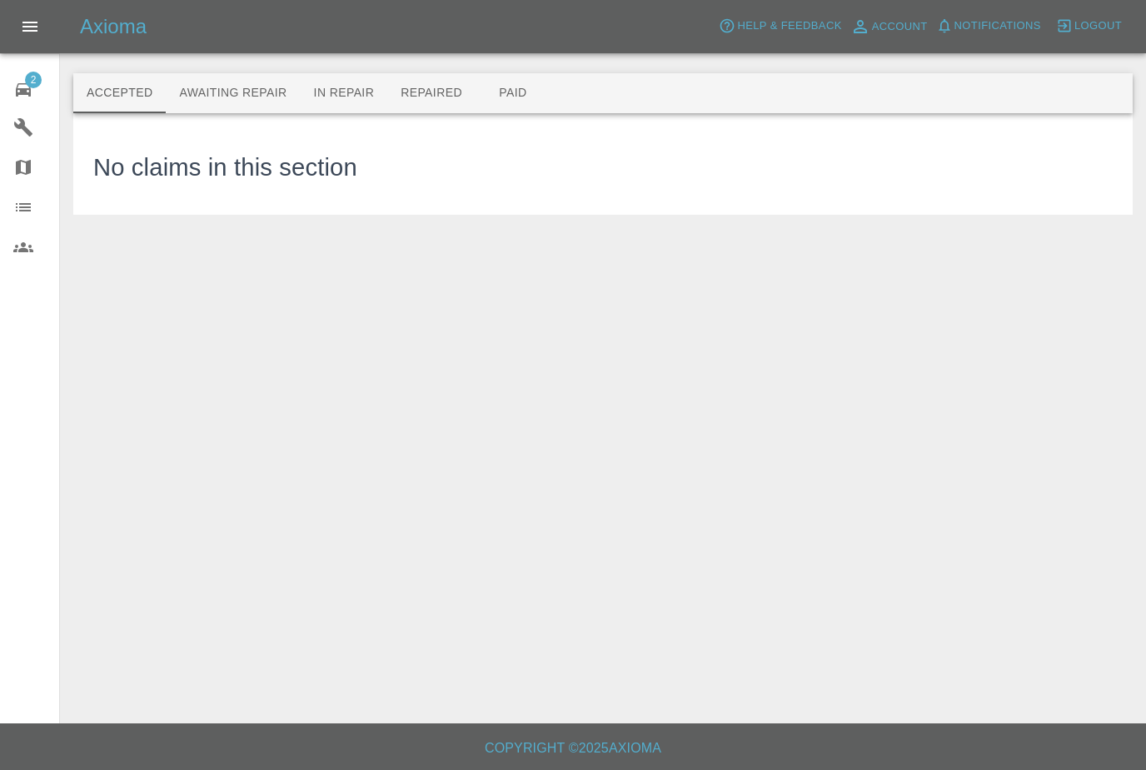
click at [209, 92] on button "Awaiting Repair" at bounding box center [233, 93] width 134 height 40
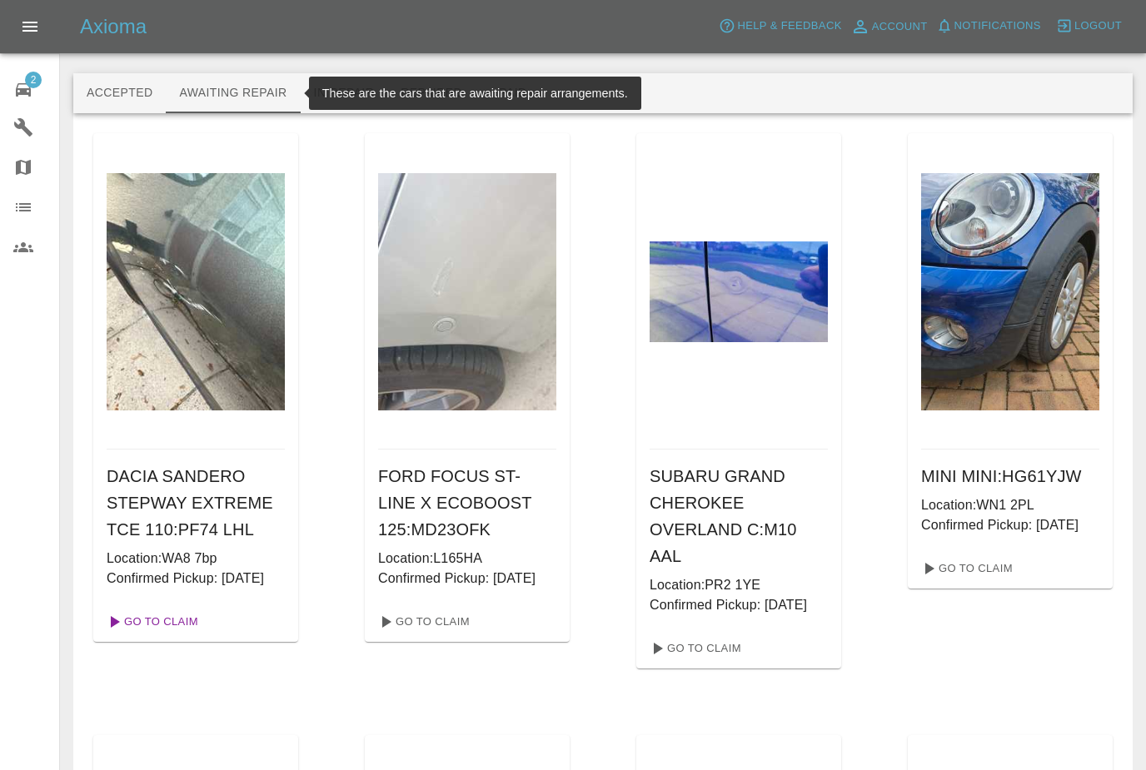
click at [143, 636] on link "Go To Claim" at bounding box center [151, 622] width 102 height 27
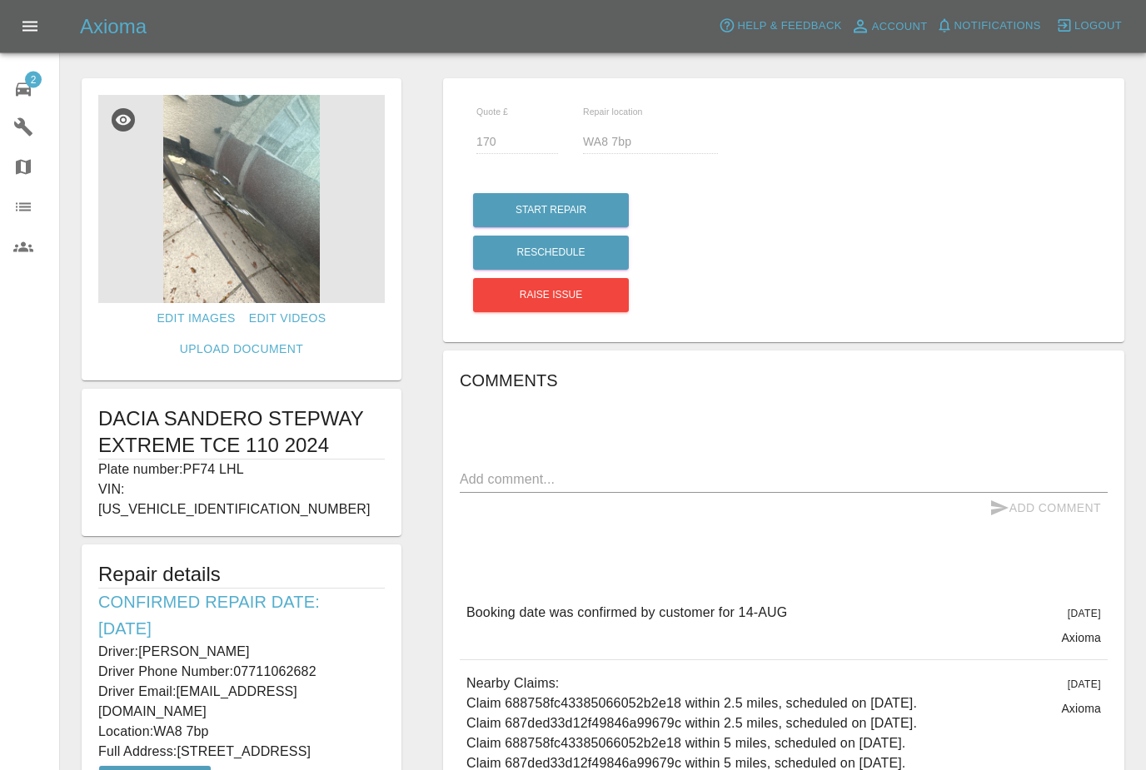
click at [172, 260] on img at bounding box center [241, 200] width 287 height 208
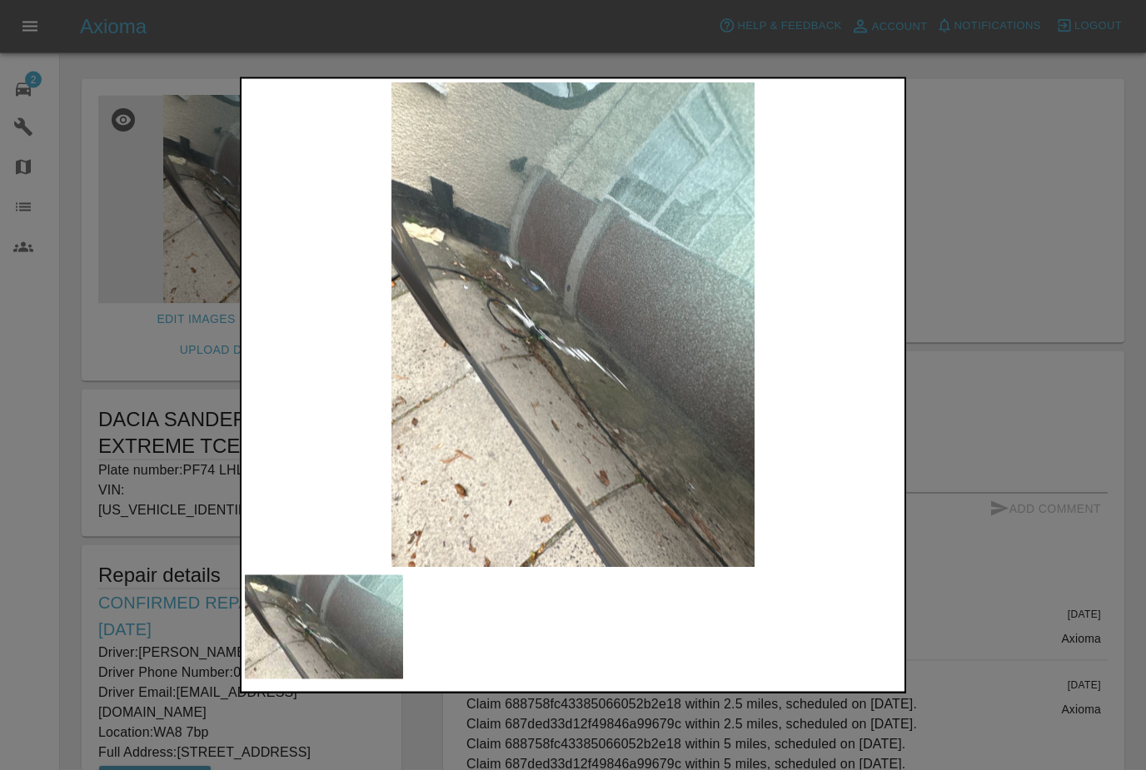
scroll to position [3, 0]
click at [147, 475] on div at bounding box center [573, 385] width 1146 height 770
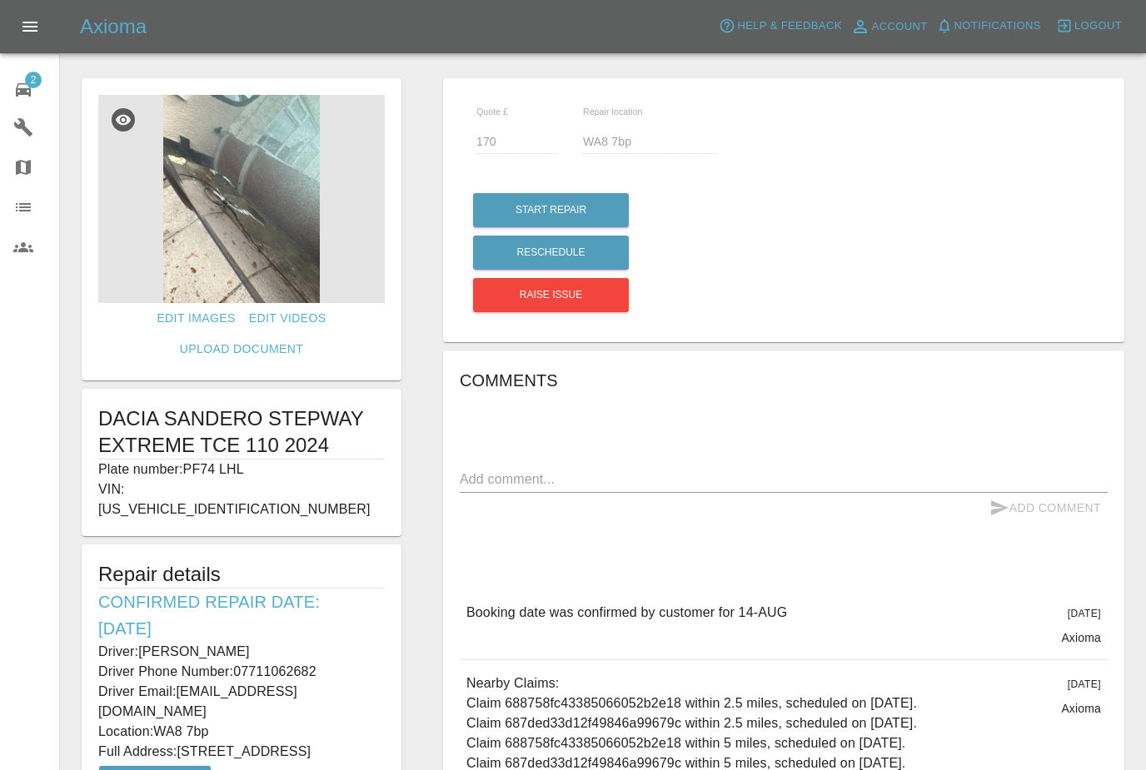
scroll to position [0, 0]
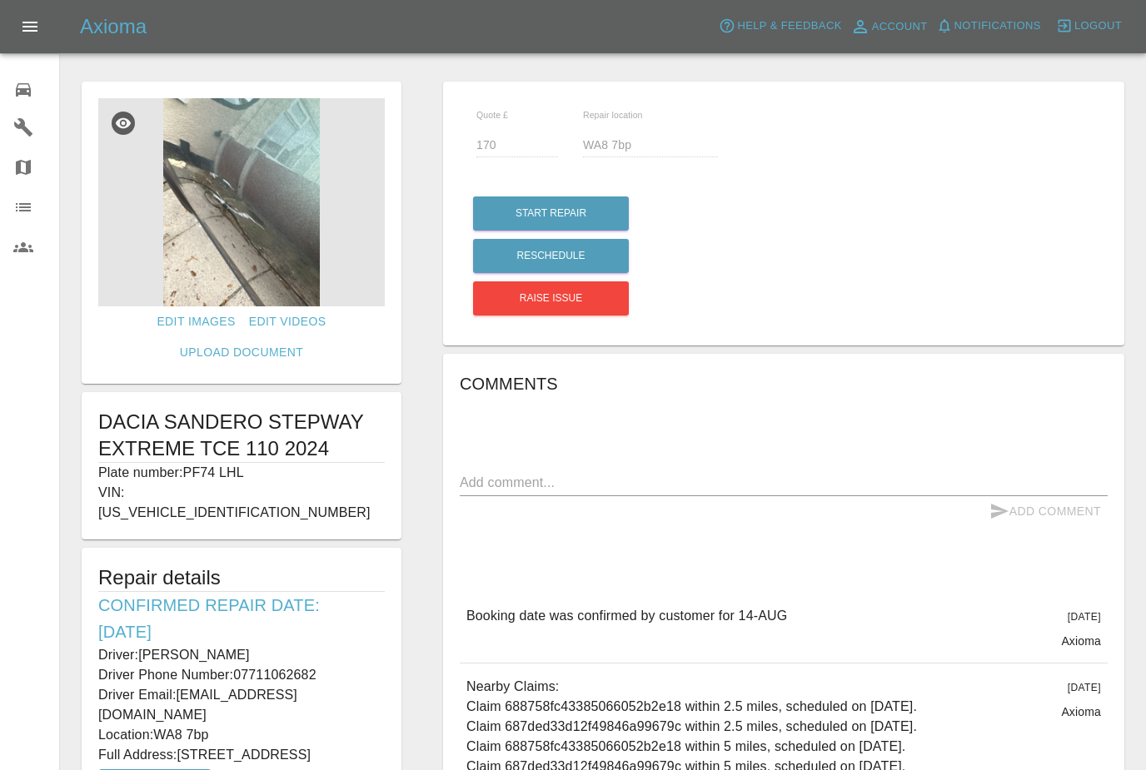
scroll to position [53, 0]
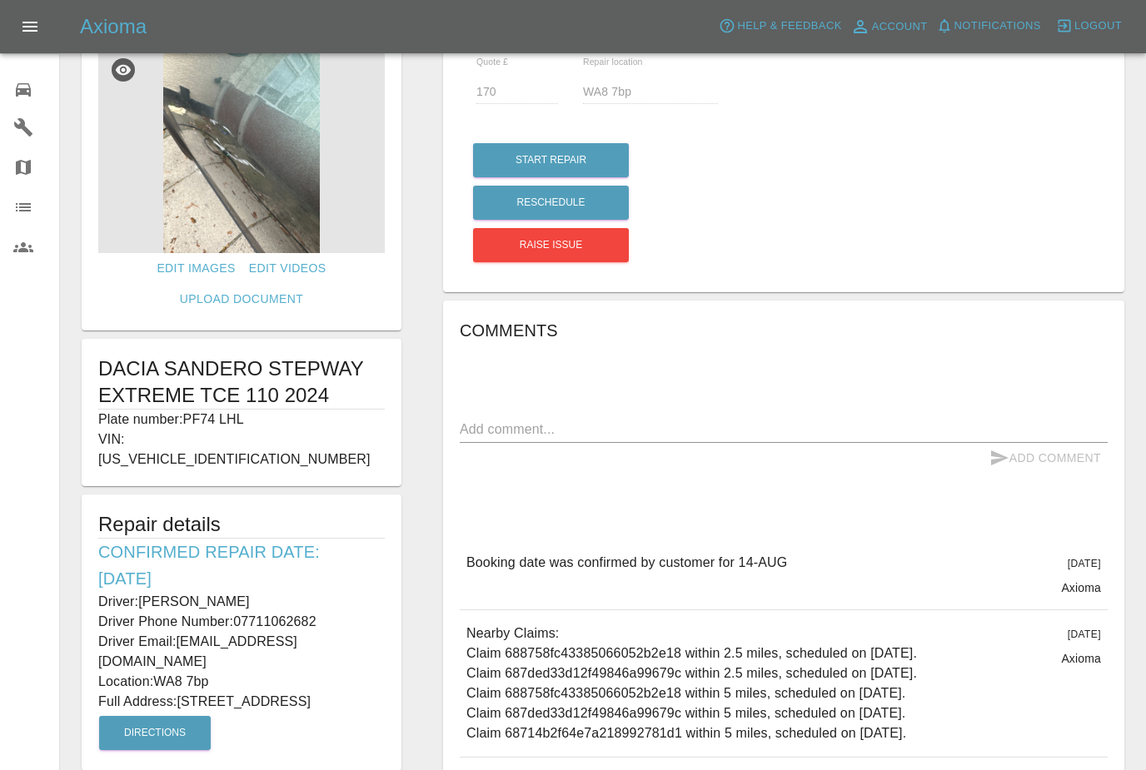
click at [25, 99] on icon at bounding box center [23, 90] width 20 height 20
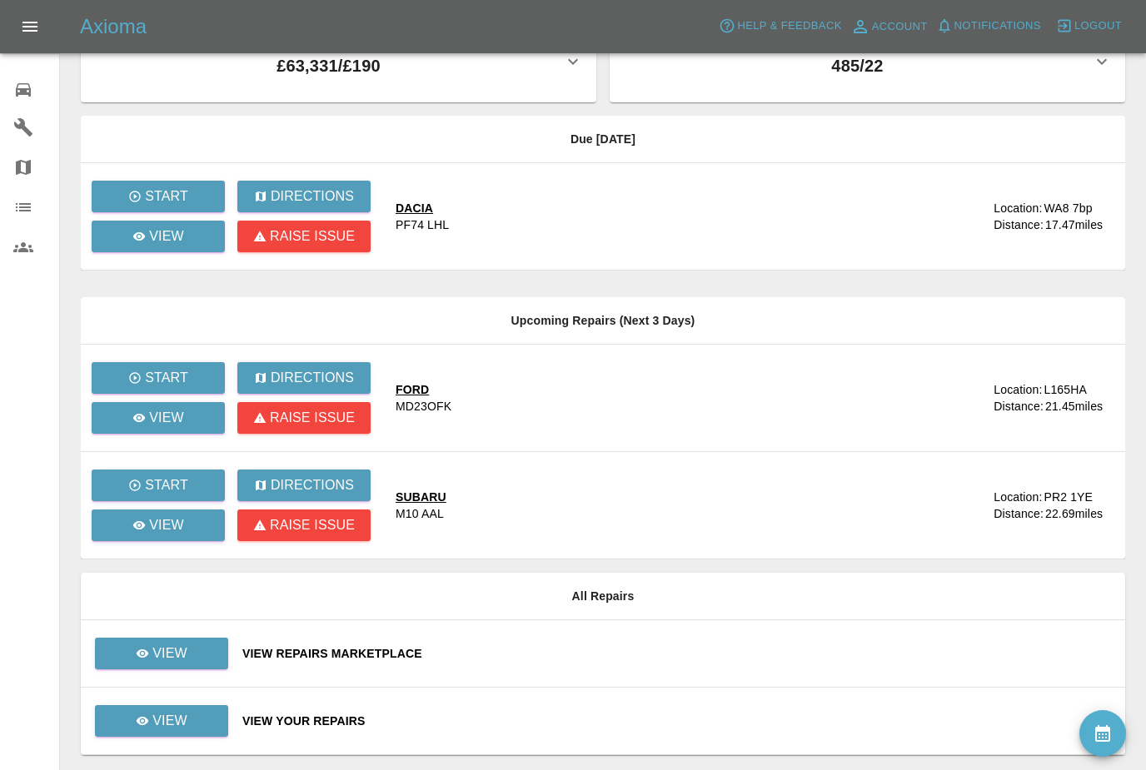
scroll to position [105, 0]
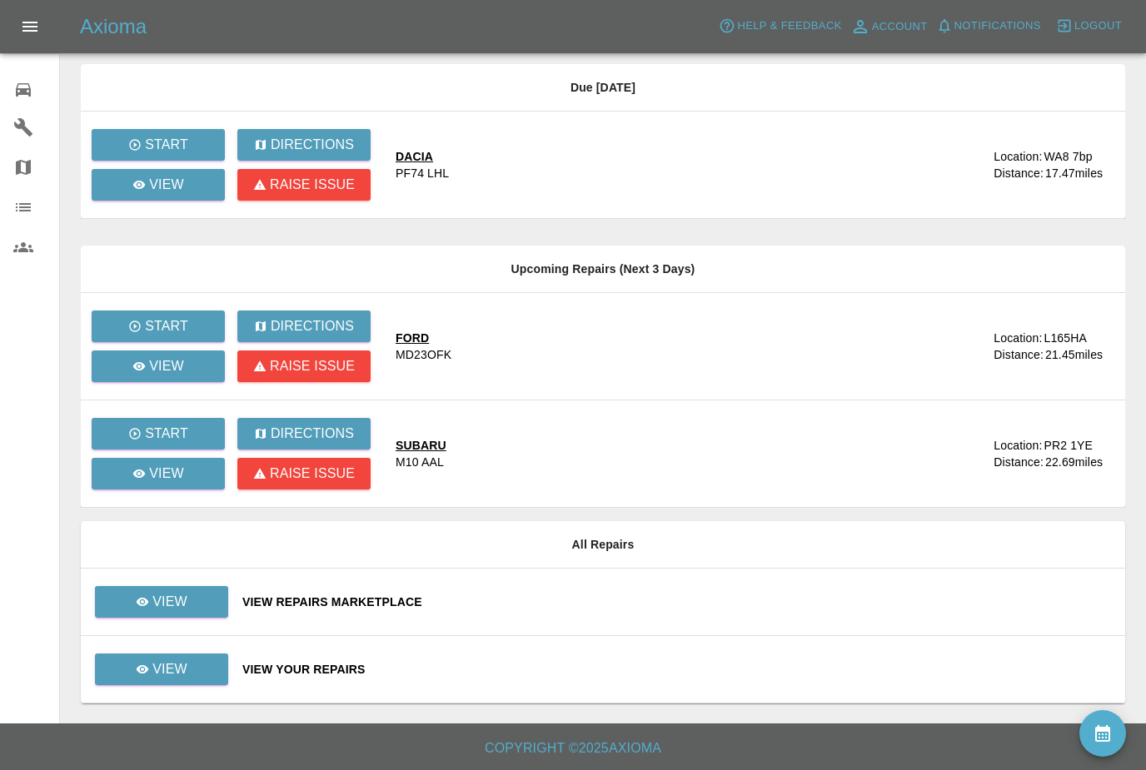
click at [1103, 725] on icon "availability" at bounding box center [1103, 734] width 20 height 20
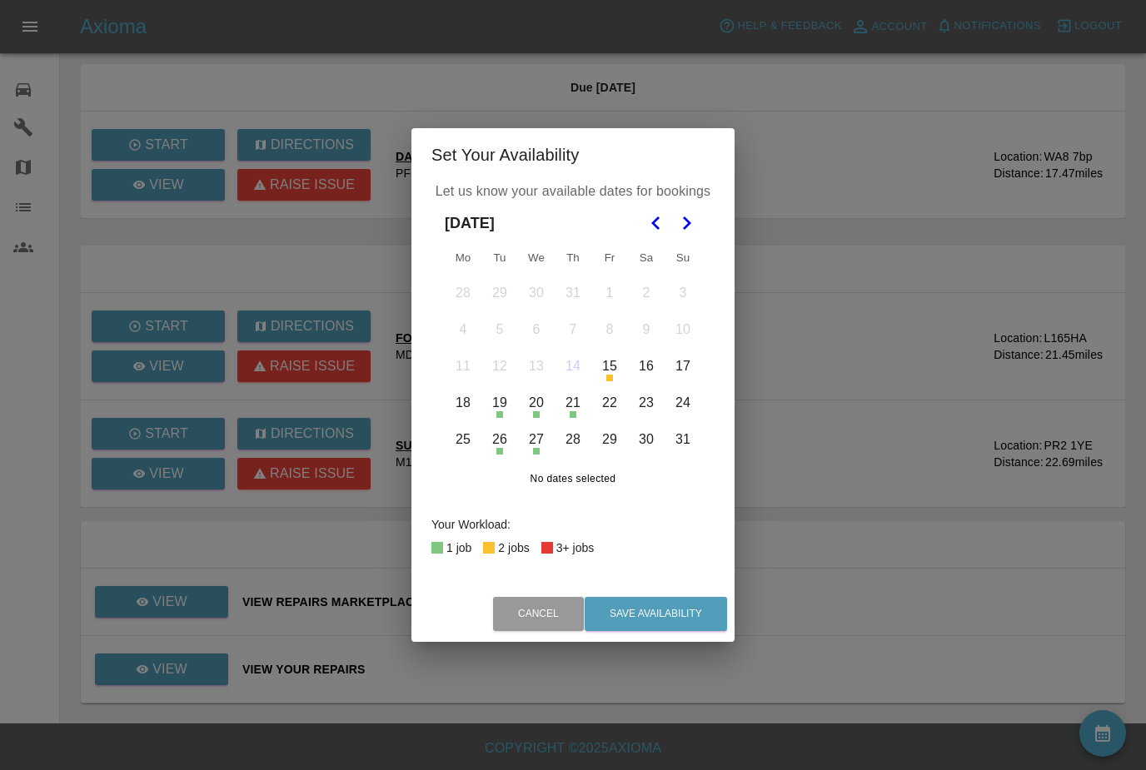
scroll to position [53, 0]
